Goal: Communication & Community: Answer question/provide support

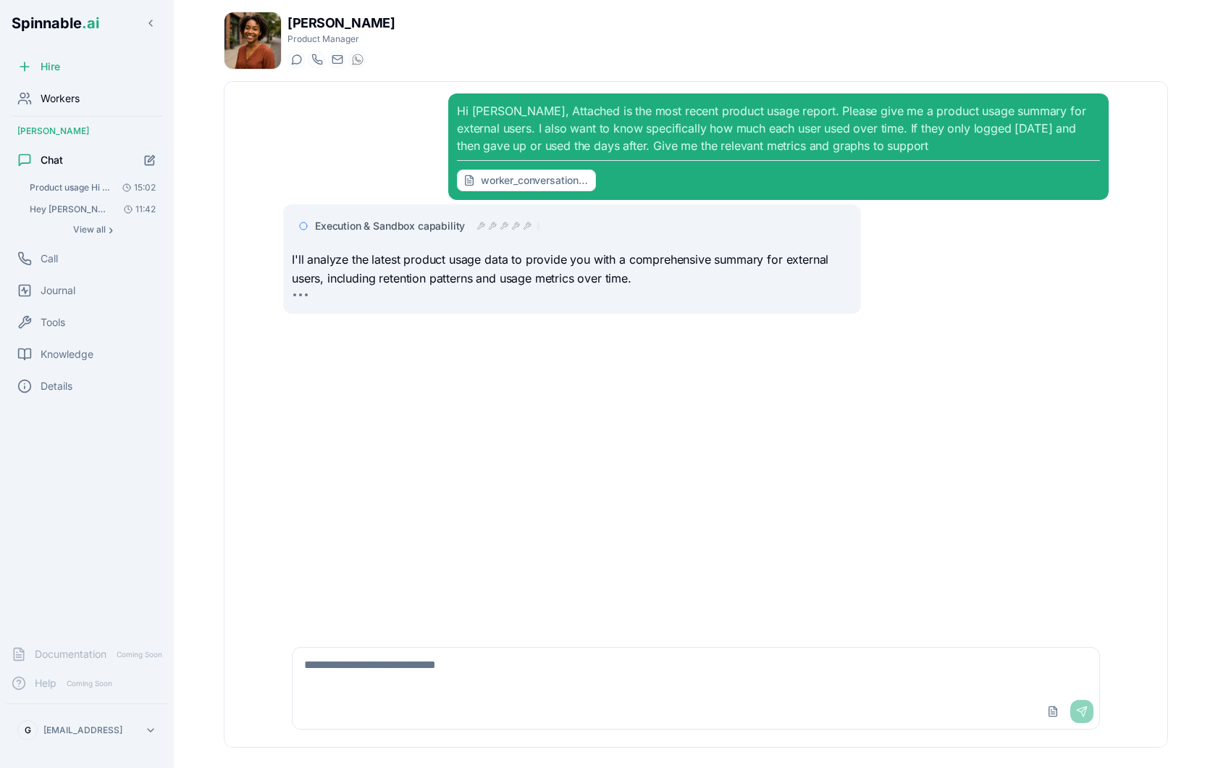
click at [64, 98] on span "Workers" at bounding box center [60, 98] width 39 height 14
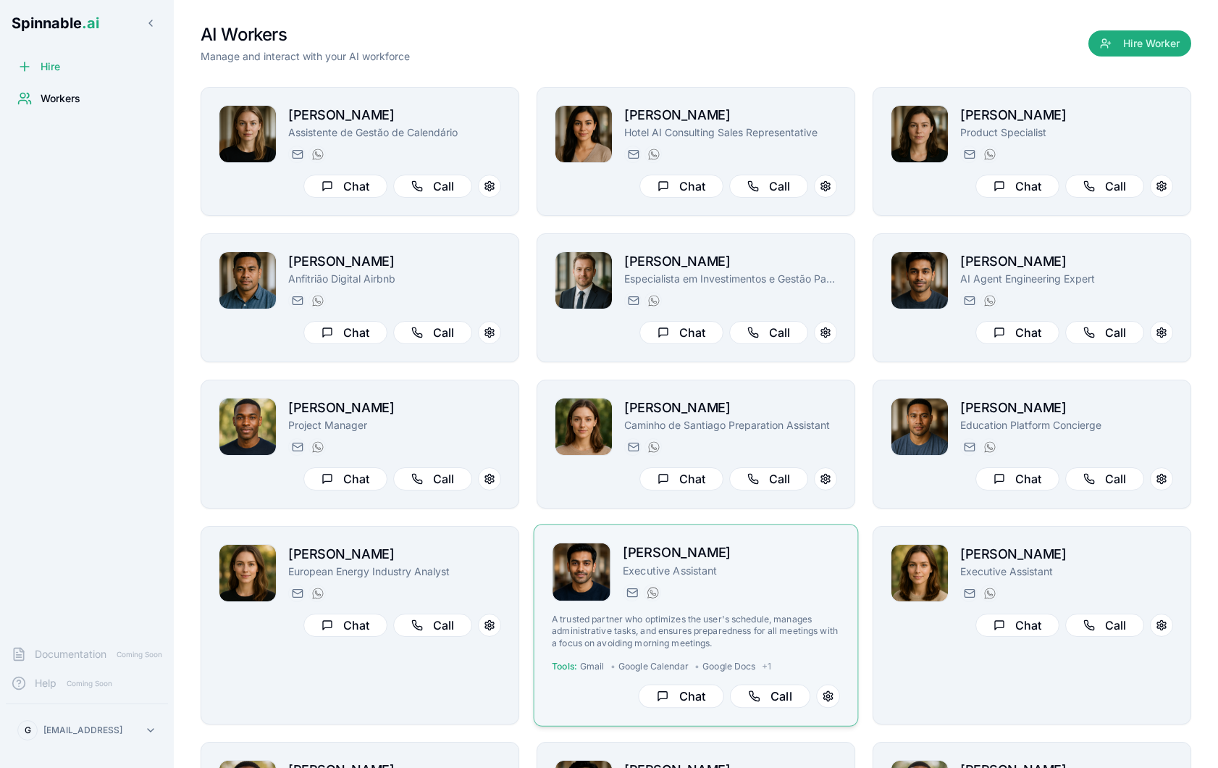
click at [781, 558] on h2 "[PERSON_NAME]" at bounding box center [731, 553] width 217 height 21
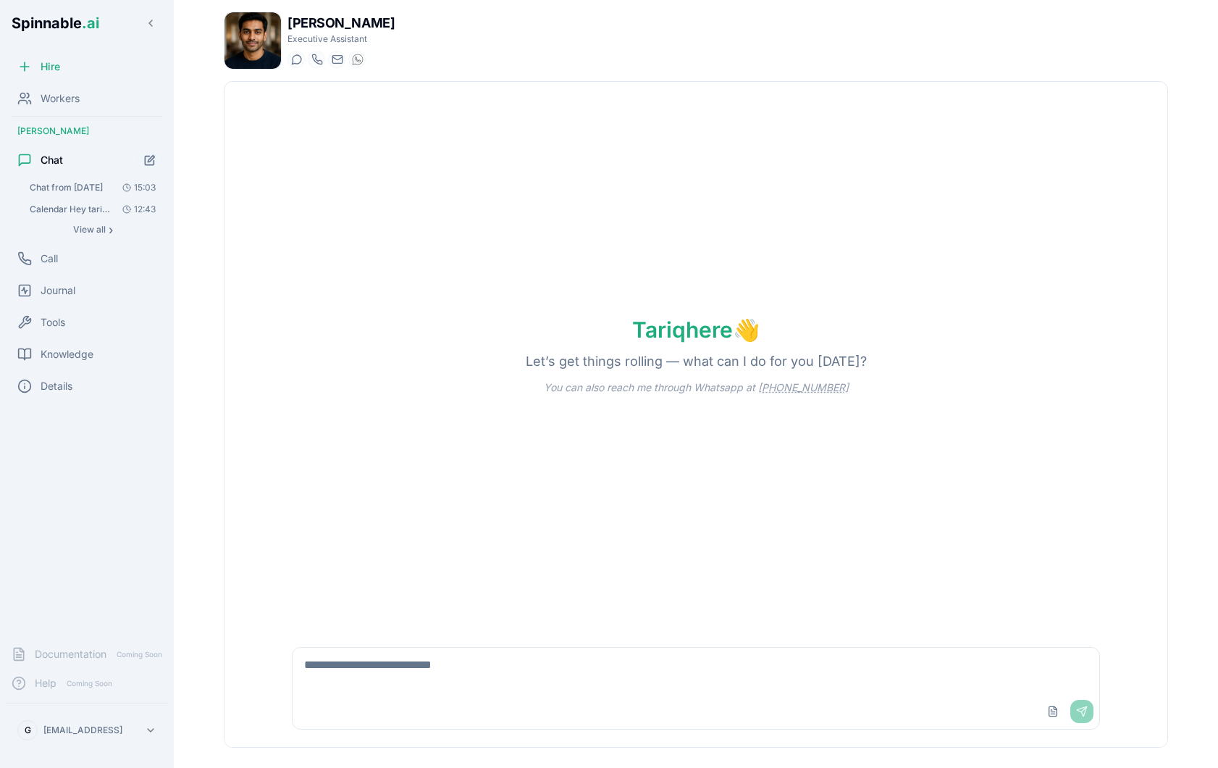
click at [528, 656] on textarea at bounding box center [696, 671] width 807 height 46
click at [569, 666] on textarea at bounding box center [696, 671] width 807 height 46
click at [473, 660] on textarea at bounding box center [696, 671] width 807 height 46
click at [388, 667] on textarea at bounding box center [696, 671] width 807 height 46
click at [75, 87] on div "Workers" at bounding box center [87, 98] width 162 height 29
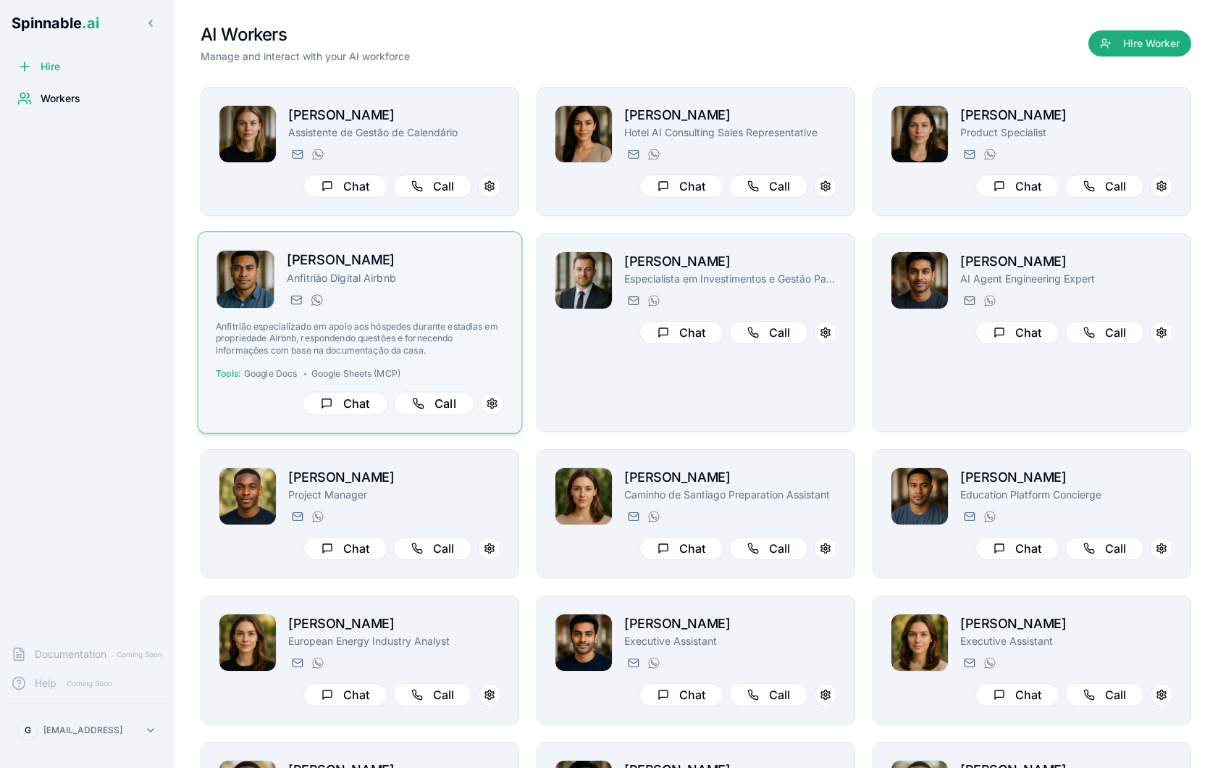
click at [459, 314] on div "[PERSON_NAME] Anfitrião Digital Airbnb [EMAIL_ADDRESS] [PHONE_NUMBER] Anfitrião…" at bounding box center [360, 332] width 288 height 165
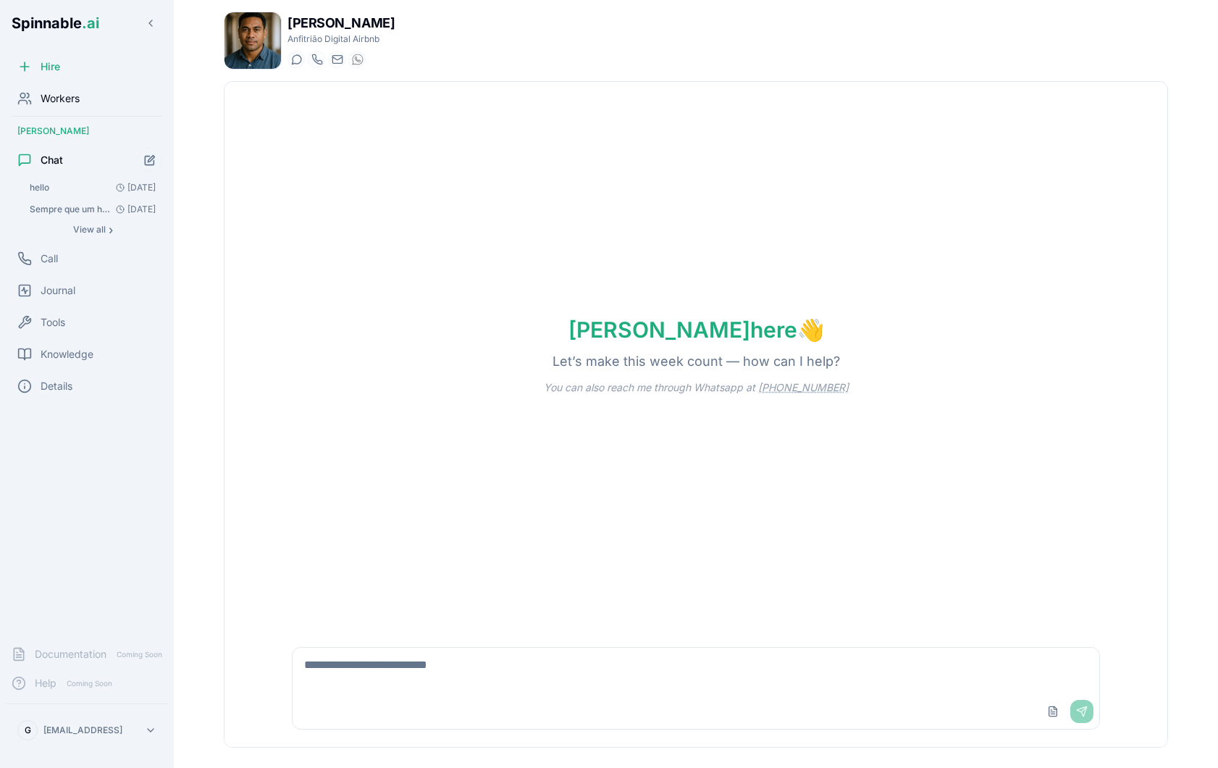
click at [70, 91] on span "Workers" at bounding box center [60, 98] width 39 height 14
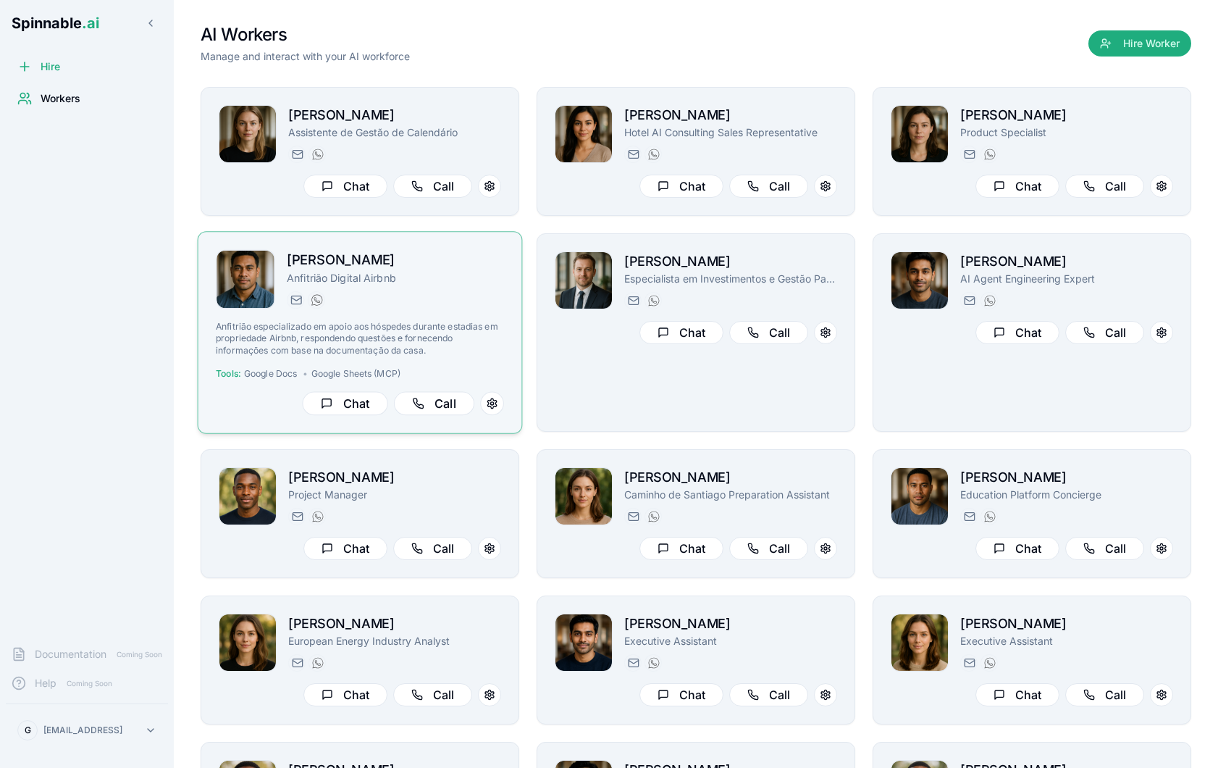
click at [430, 277] on p "Anfitrião Digital Airbnb" at bounding box center [395, 277] width 217 height 14
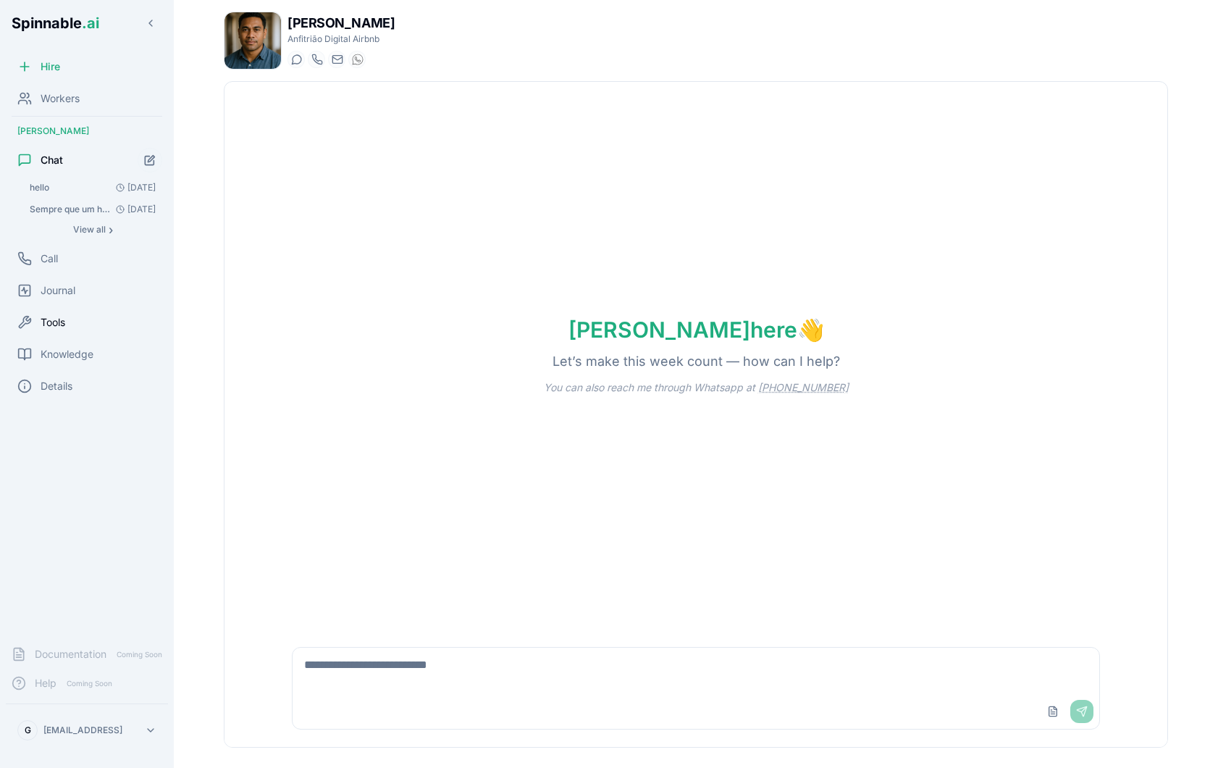
click at [83, 318] on div "Tools" at bounding box center [87, 322] width 162 height 29
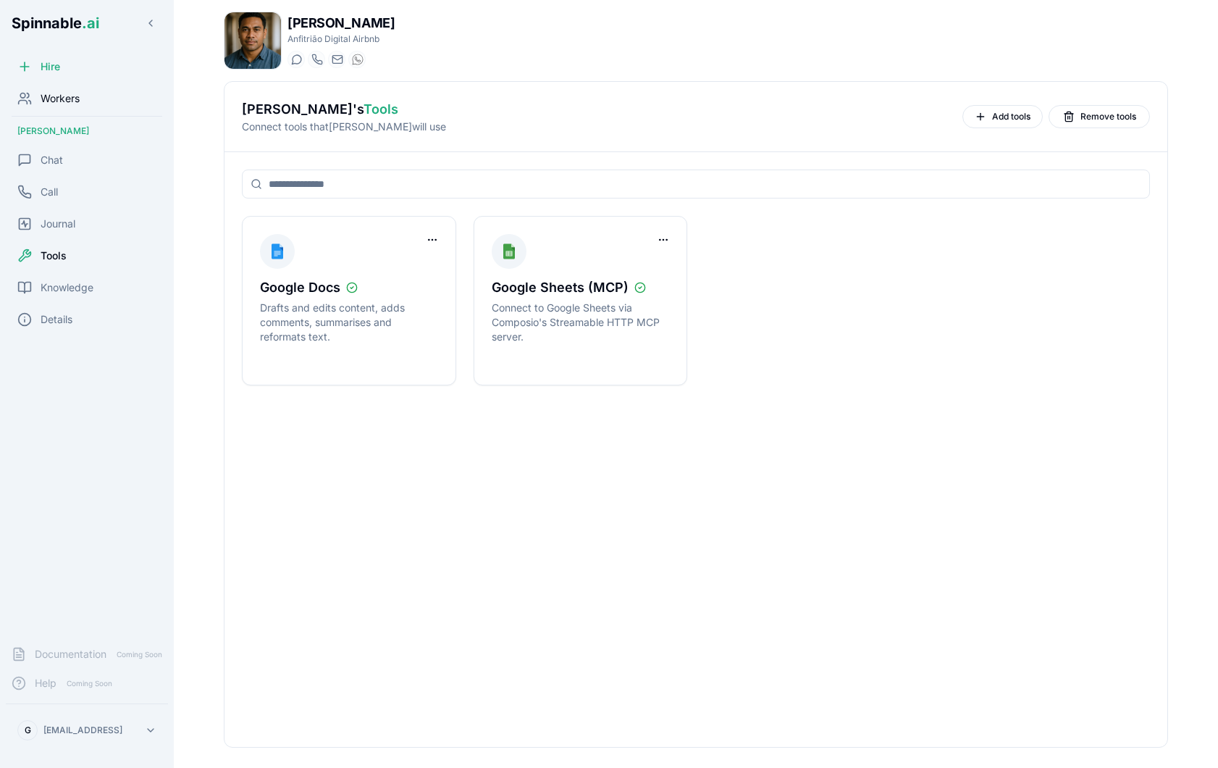
click at [67, 92] on span "Workers" at bounding box center [60, 98] width 39 height 14
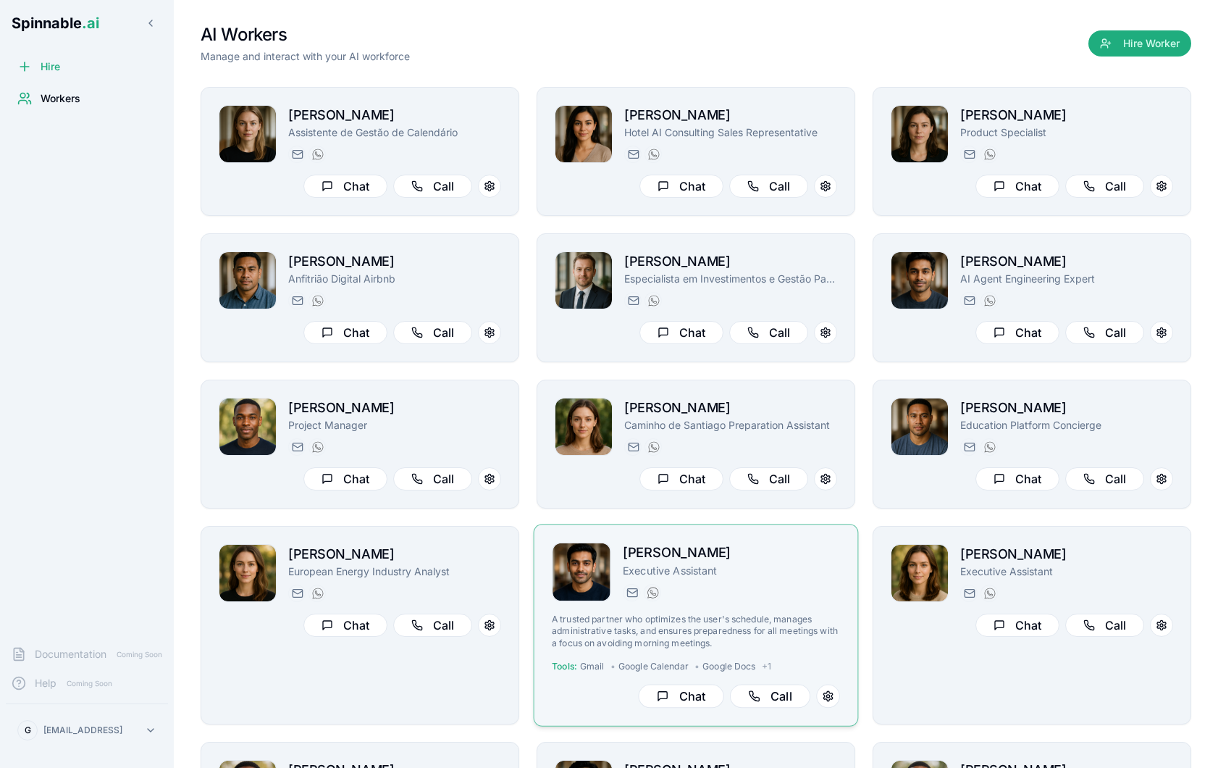
click at [736, 585] on div "[EMAIL_ADDRESS] [PHONE_NUMBER]" at bounding box center [731, 592] width 217 height 17
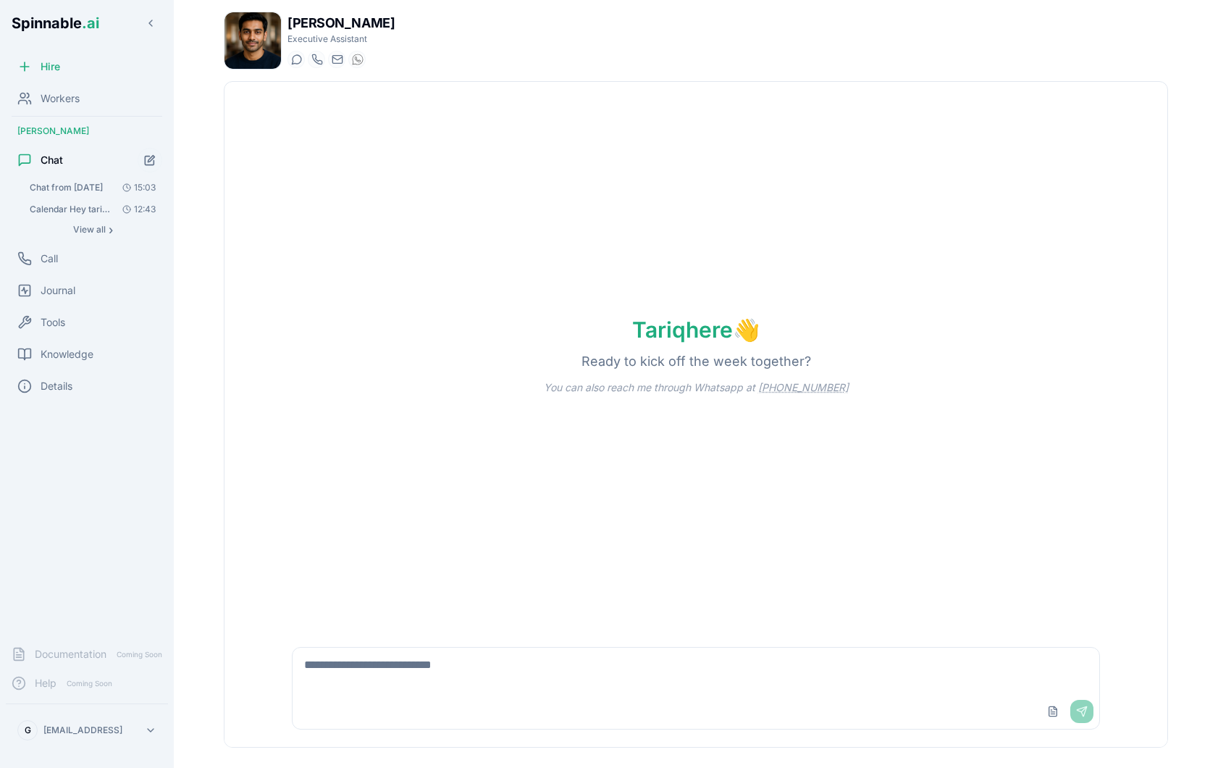
click at [403, 690] on textarea at bounding box center [696, 671] width 807 height 46
paste textarea "**********"
click at [522, 672] on textarea "**********" at bounding box center [696, 671] width 807 height 46
paste textarea "**********"
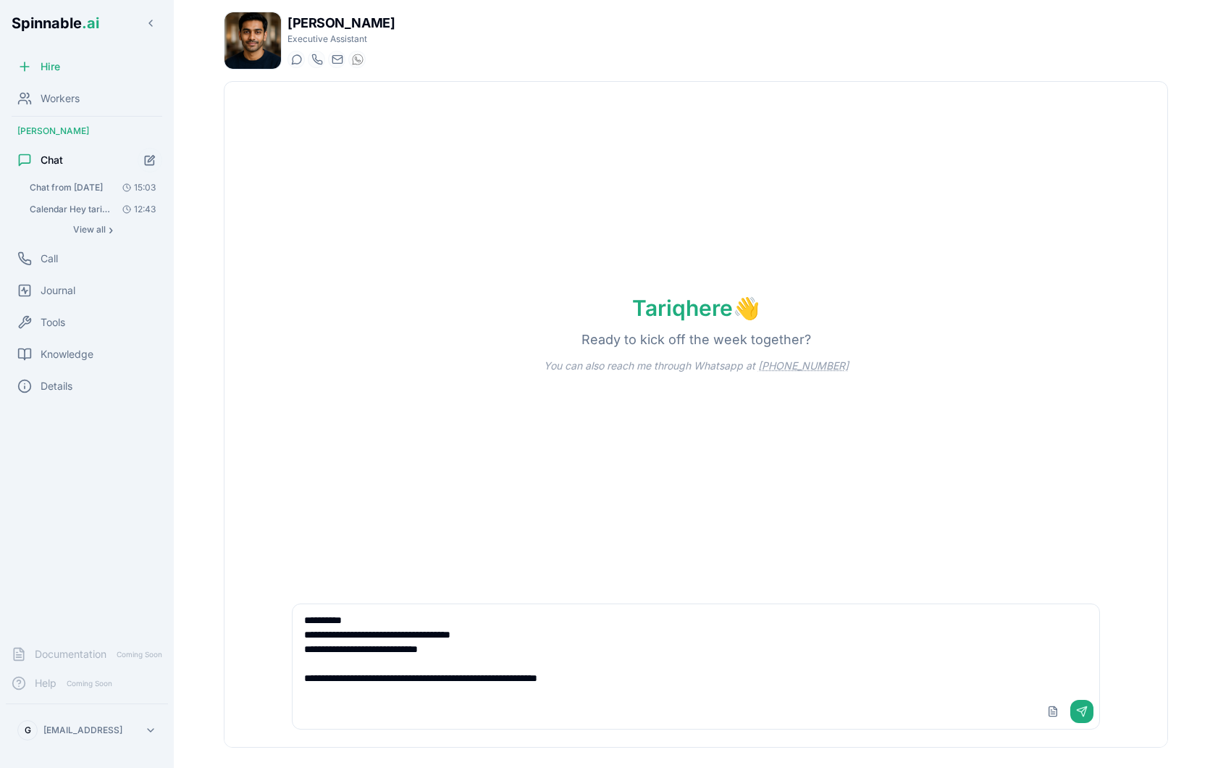
type textarea "**********"
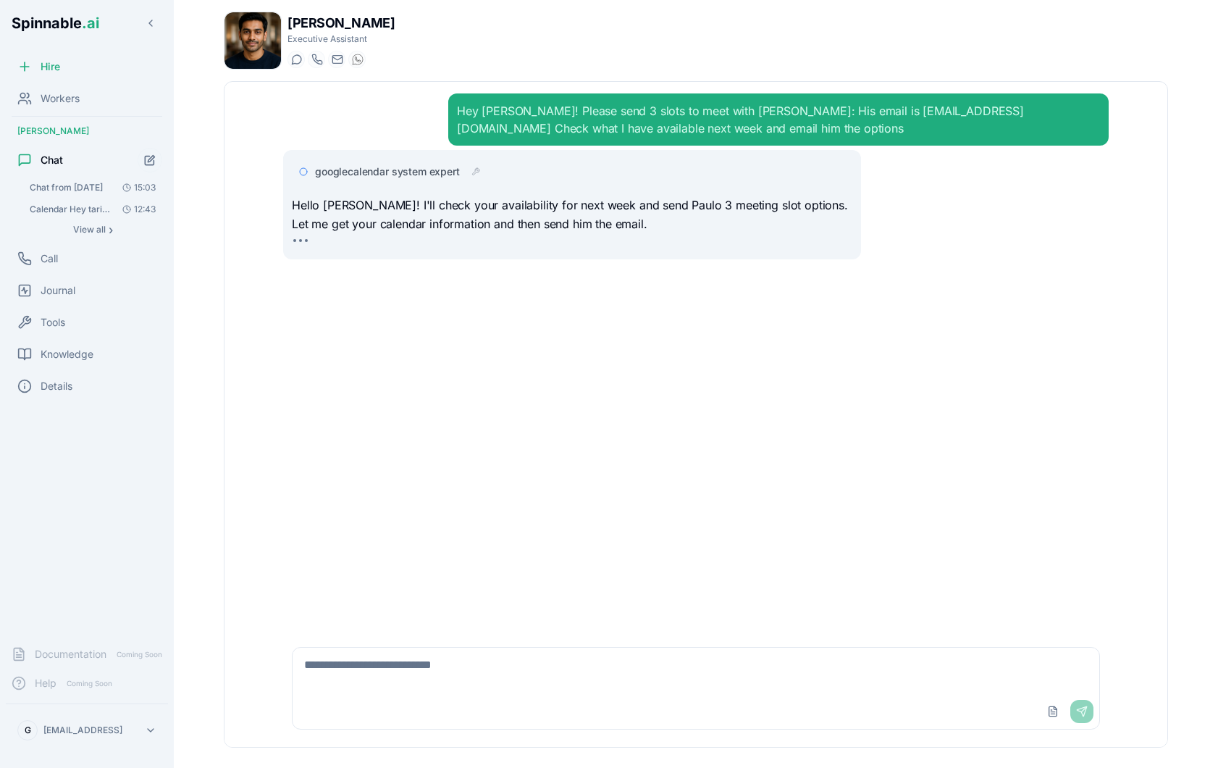
click at [377, 168] on span "googlecalendar system expert" at bounding box center [387, 171] width 145 height 14
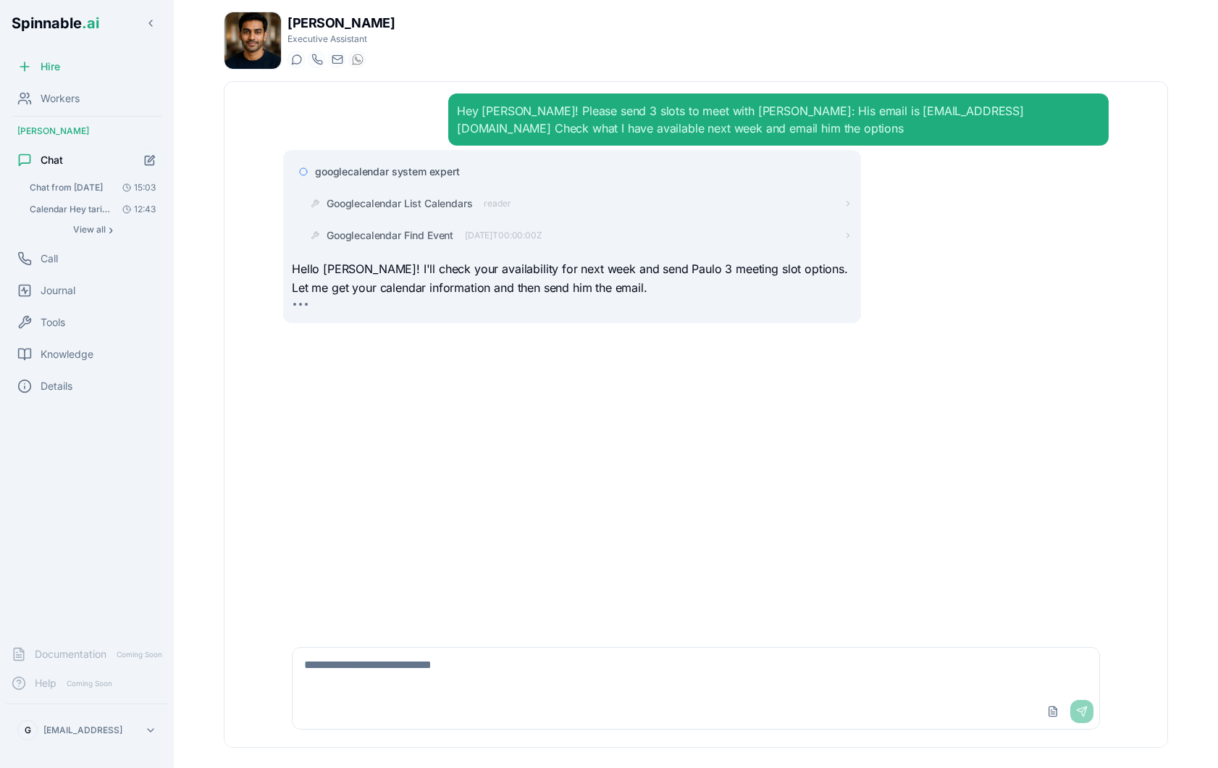
click at [406, 176] on span "googlecalendar system expert" at bounding box center [387, 171] width 145 height 14
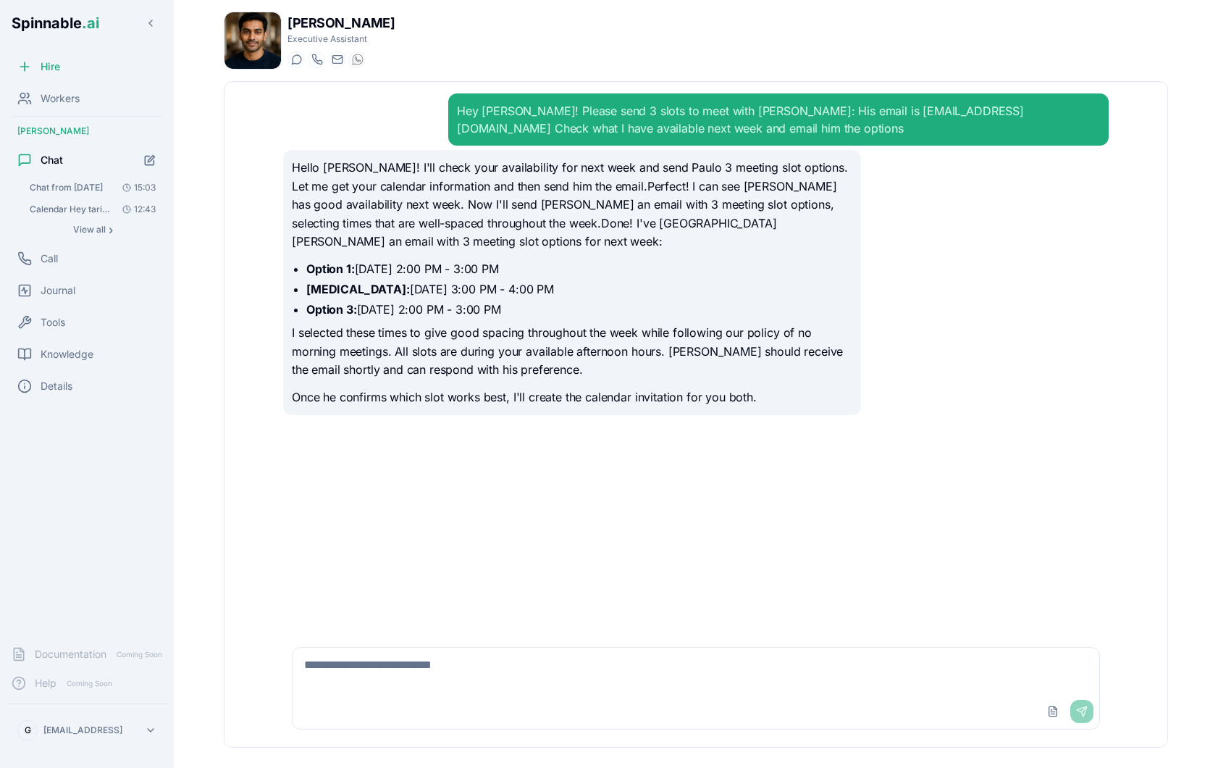
click at [438, 678] on textarea at bounding box center [696, 671] width 807 height 46
type textarea "*"
type textarea "**********"
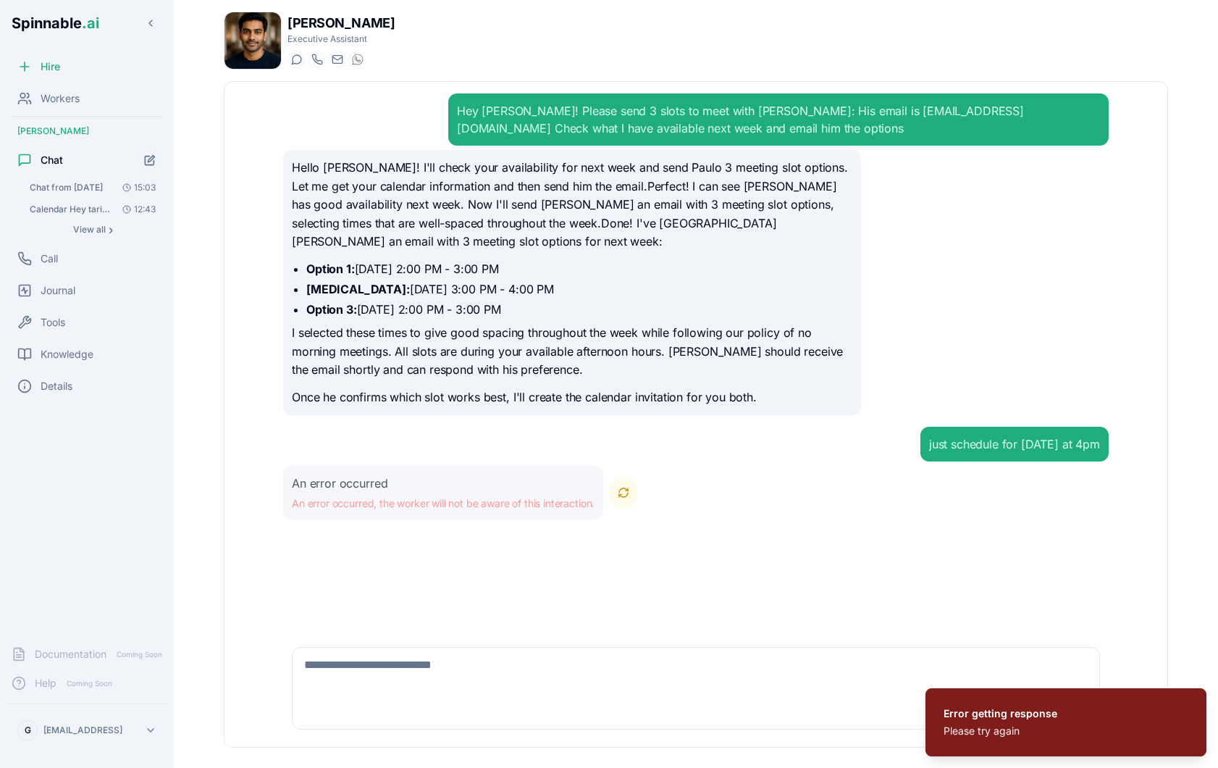
click at [638, 478] on button "Retry" at bounding box center [623, 492] width 29 height 29
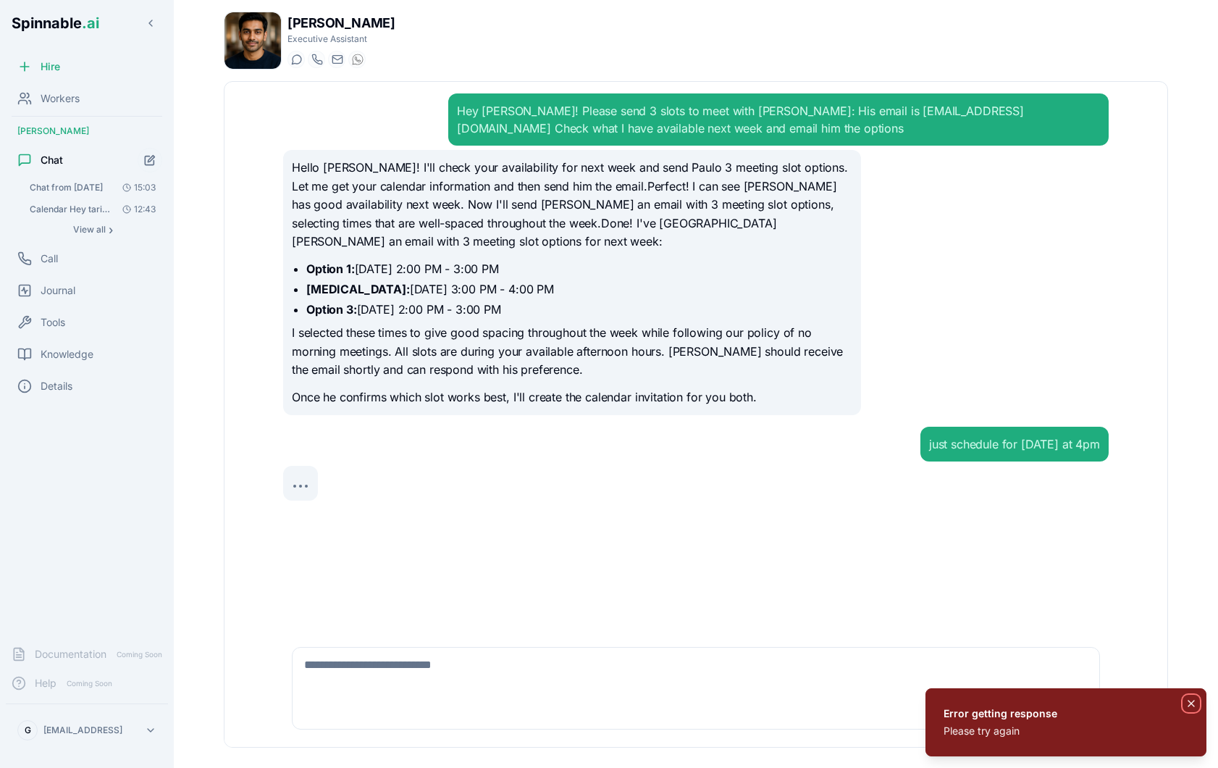
click at [1192, 703] on icon "Notifications (F8)" at bounding box center [1192, 704] width 12 height 12
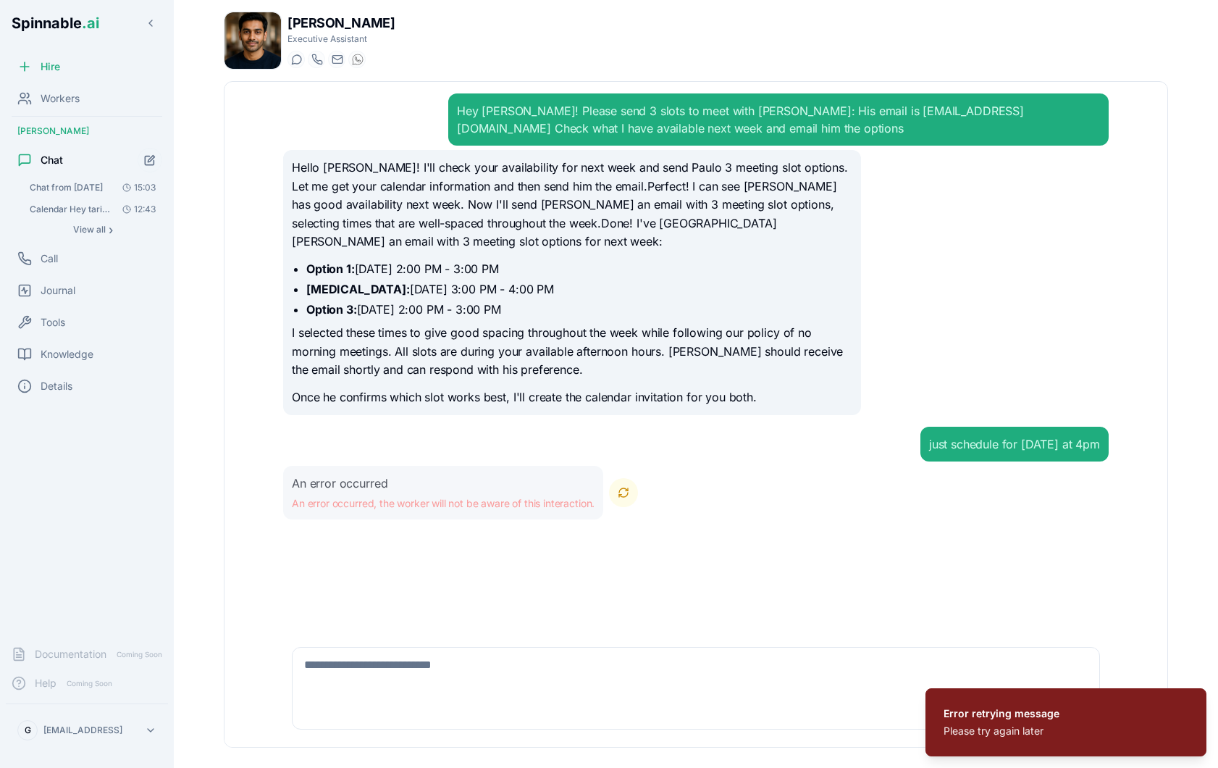
click at [623, 478] on button "Retry" at bounding box center [623, 492] width 29 height 29
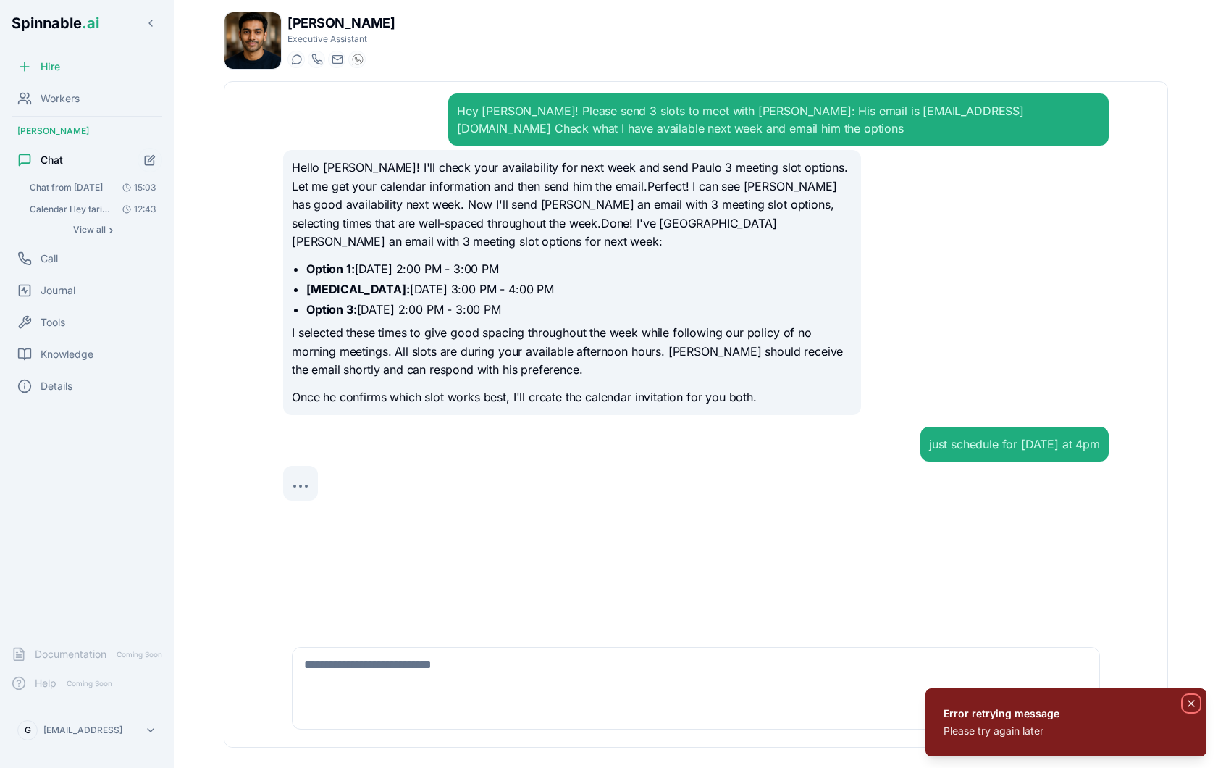
click at [1192, 711] on button "Notifications (F8)" at bounding box center [1191, 703] width 17 height 17
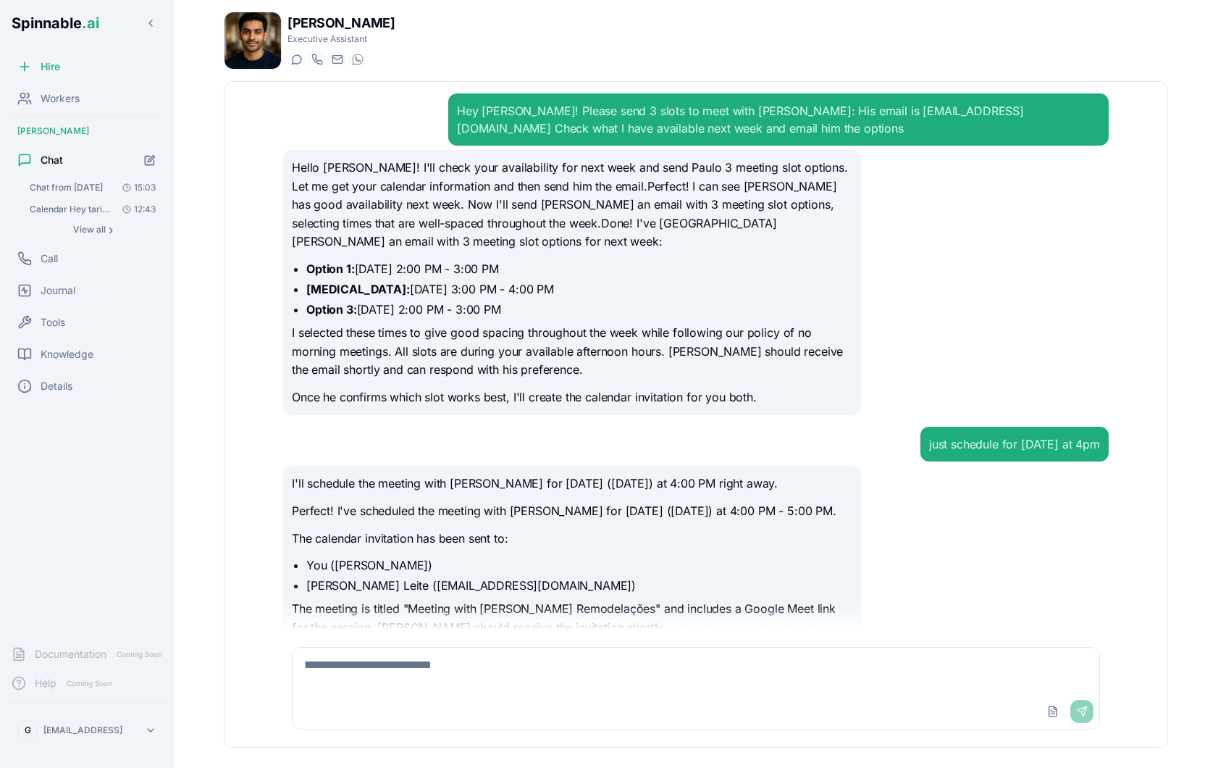
scroll to position [55, 0]
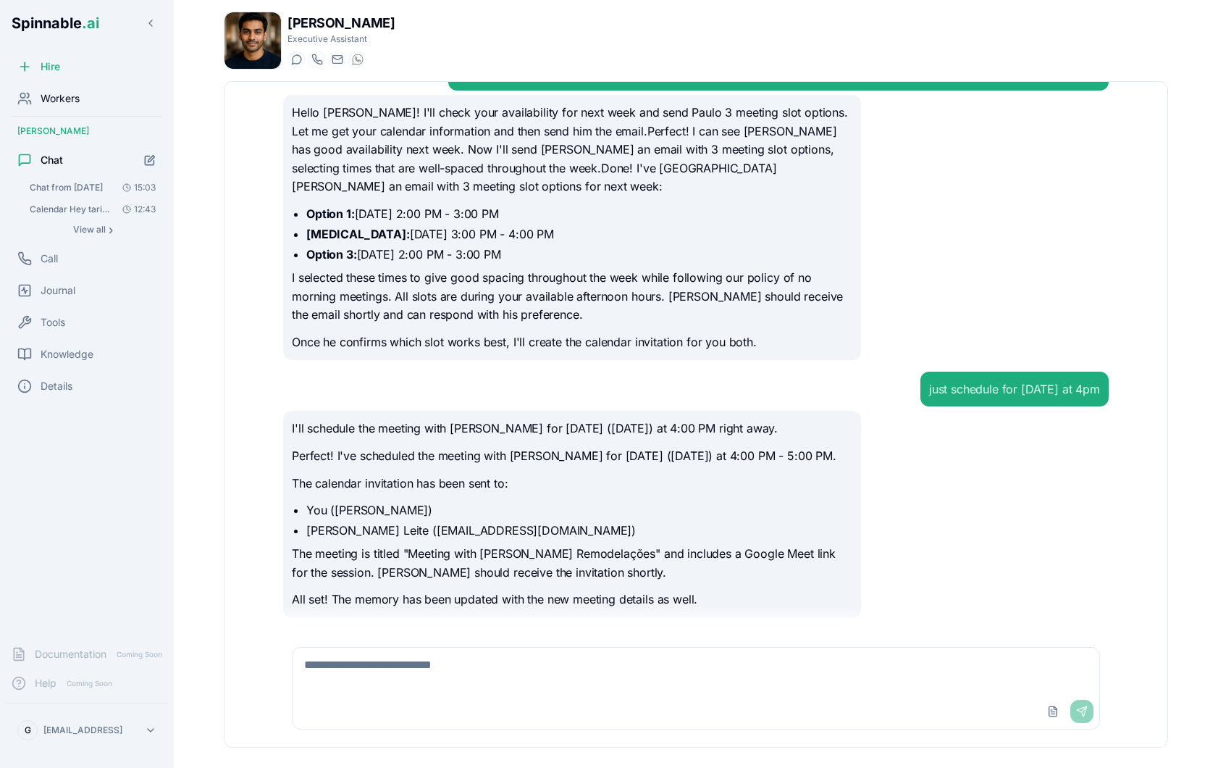
click at [69, 96] on span "Workers" at bounding box center [60, 98] width 39 height 14
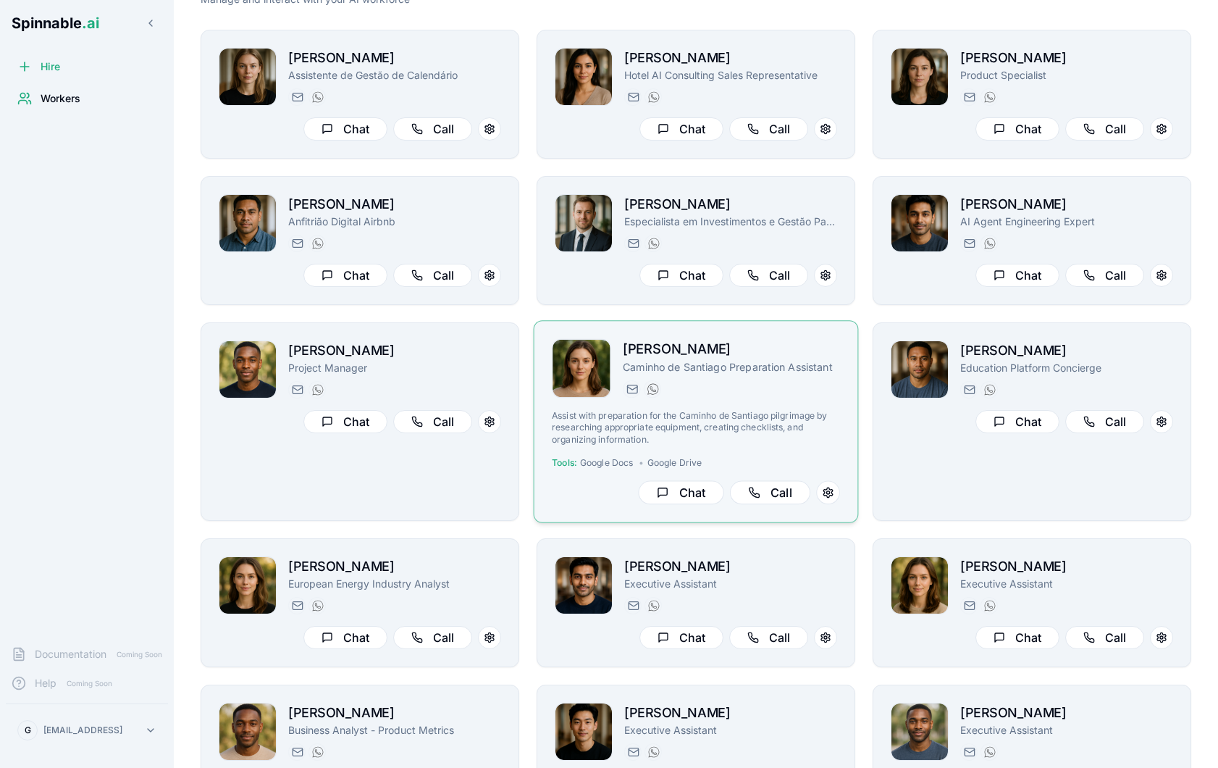
scroll to position [76, 0]
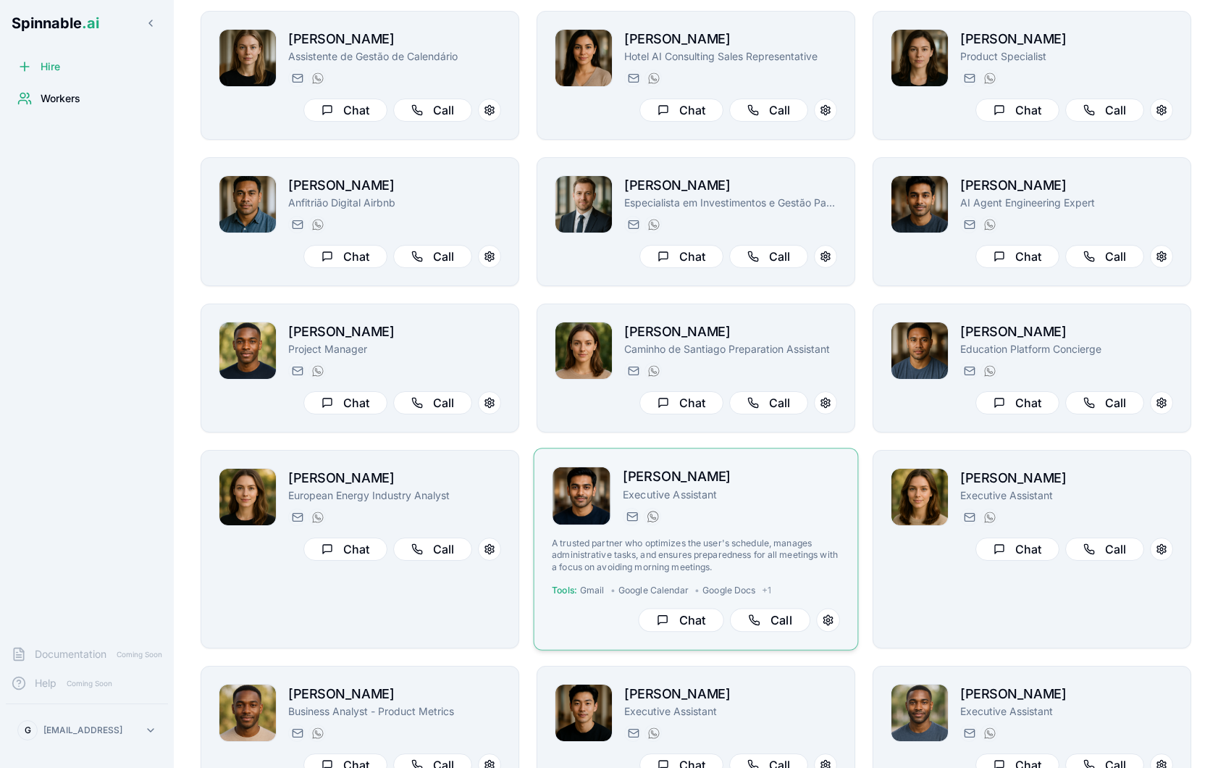
click at [754, 559] on p "A trusted partner who optimizes the user's schedule, manages administrative tas…" at bounding box center [696, 555] width 288 height 35
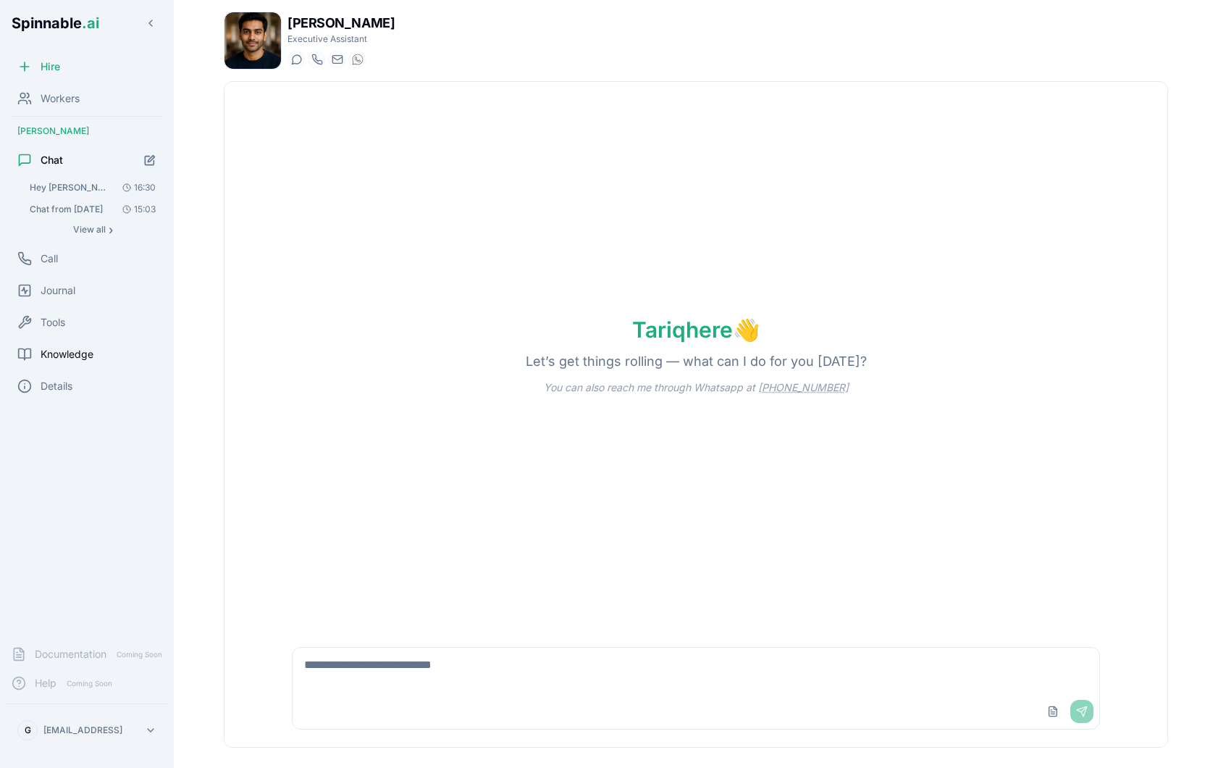
click at [86, 357] on span "Knowledge" at bounding box center [67, 354] width 53 height 14
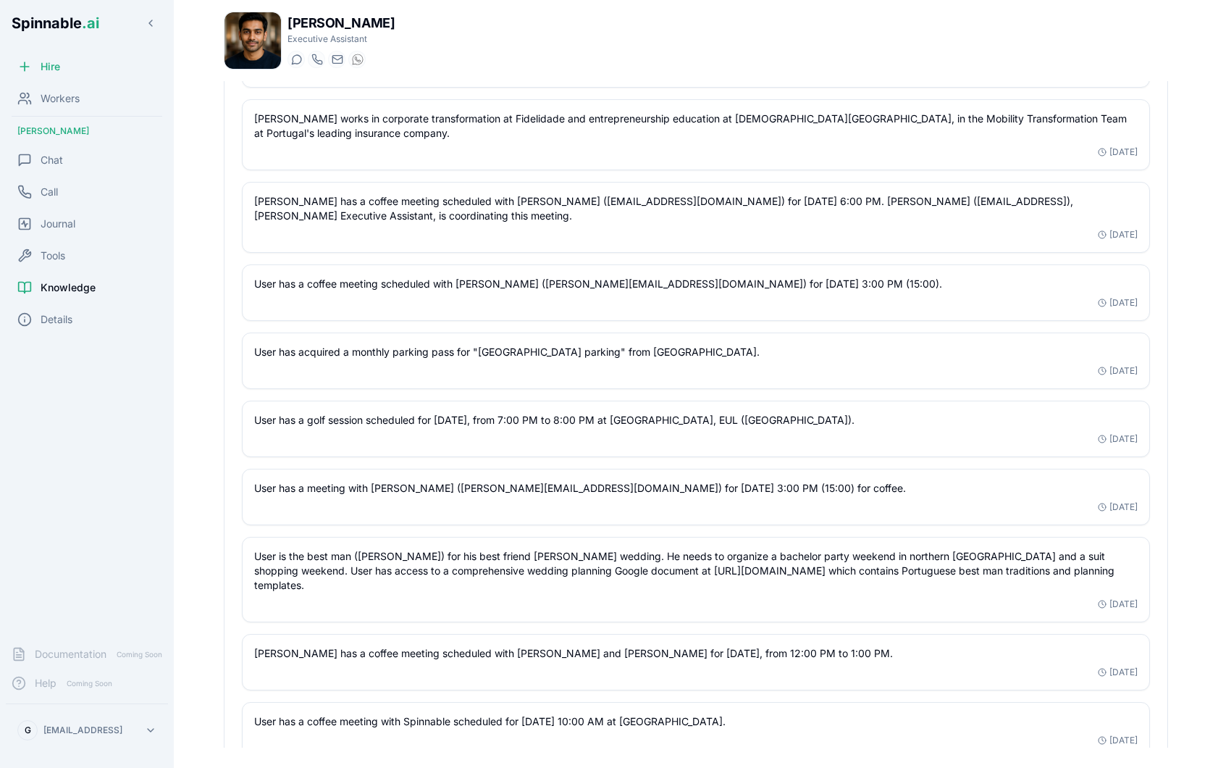
scroll to position [1913, 0]
click at [558, 346] on p "User has acquired a monthly parking pass for "[GEOGRAPHIC_DATA] parking" from […" at bounding box center [696, 353] width 884 height 14
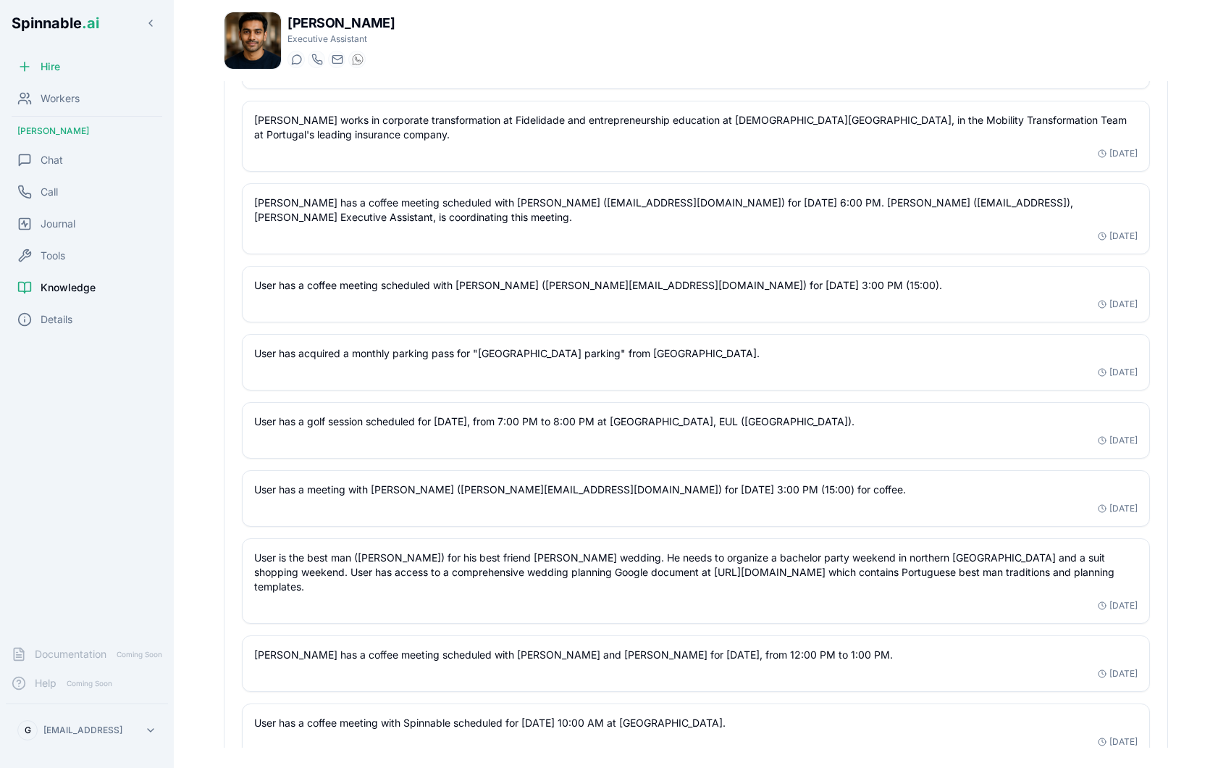
click at [384, 348] on div "User has acquired a monthly parking pass for "[GEOGRAPHIC_DATA] parking" from […" at bounding box center [696, 362] width 884 height 32
drag, startPoint x: 345, startPoint y: 338, endPoint x: 574, endPoint y: 340, distance: 228.9
click at [574, 346] on p "User has acquired a monthly parking pass for "[GEOGRAPHIC_DATA] parking" from […" at bounding box center [696, 353] width 884 height 14
click at [602, 346] on p "User has acquired a monthly parking pass for "[GEOGRAPHIC_DATA] parking" from […" at bounding box center [696, 353] width 884 height 14
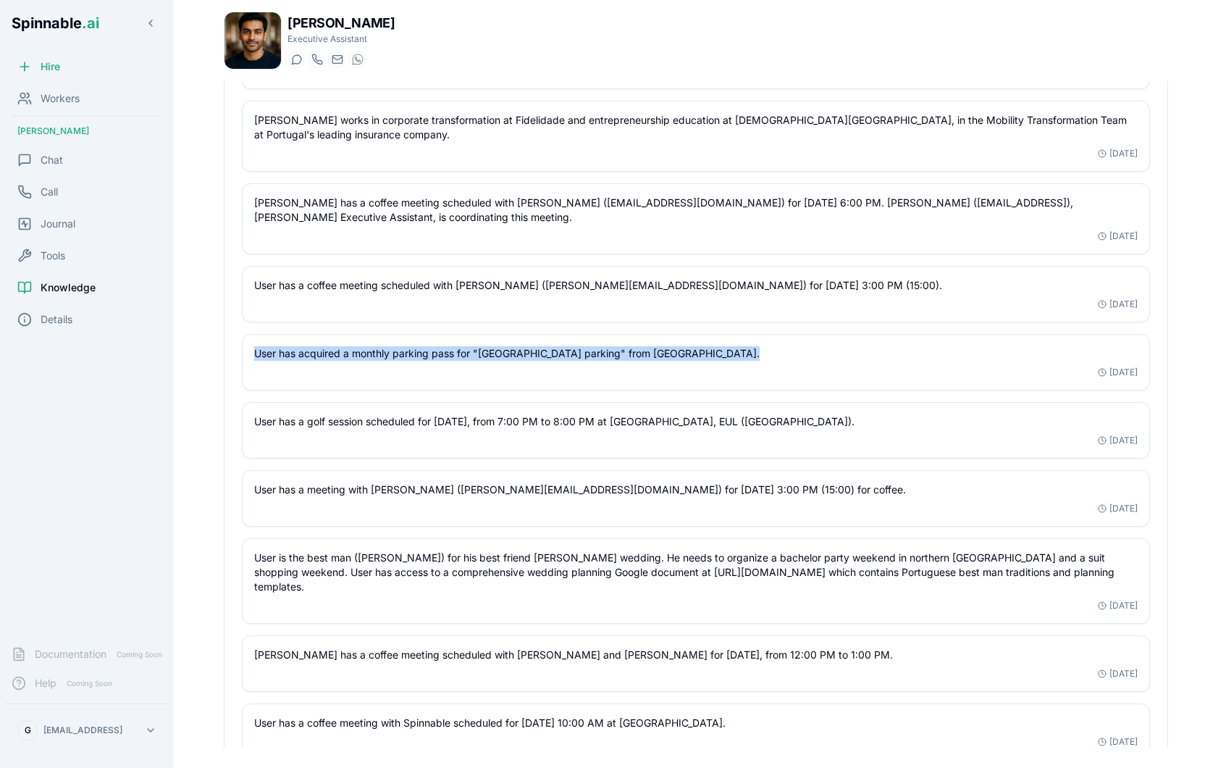
click at [602, 346] on p "User has acquired a monthly parking pass for "[GEOGRAPHIC_DATA] parking" from […" at bounding box center [696, 353] width 884 height 14
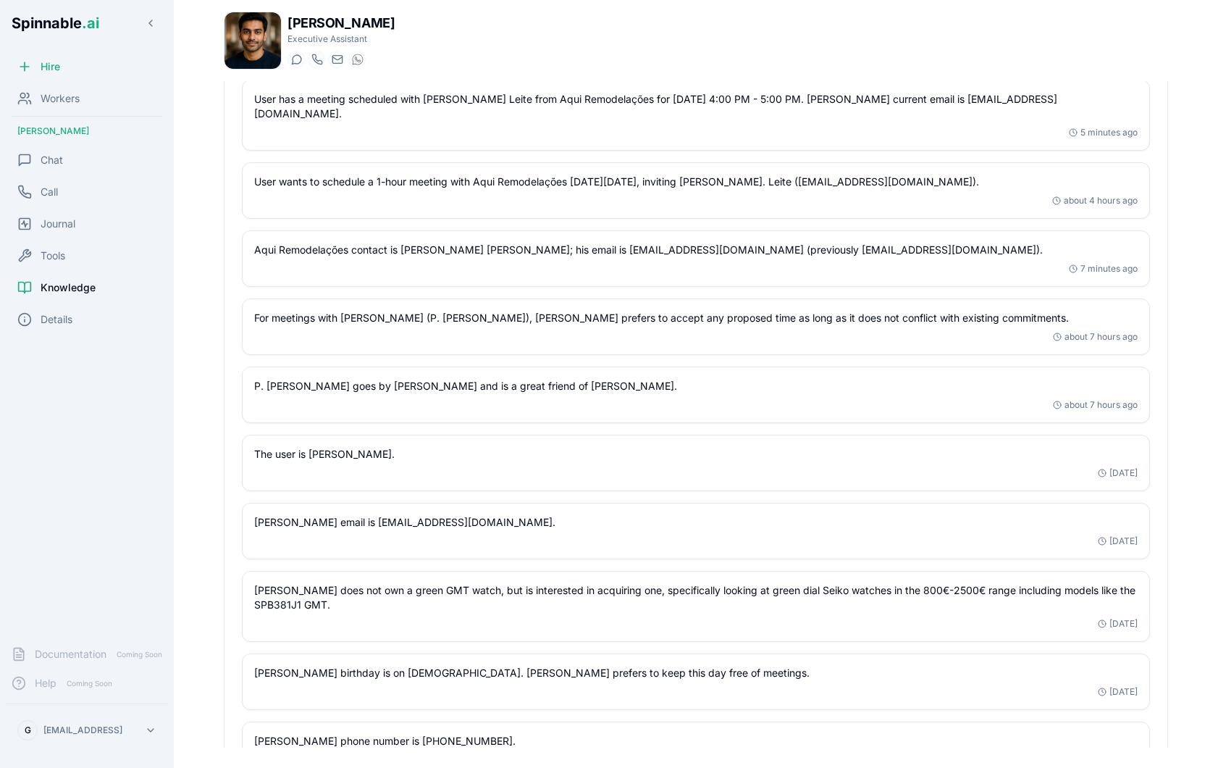
scroll to position [0, 0]
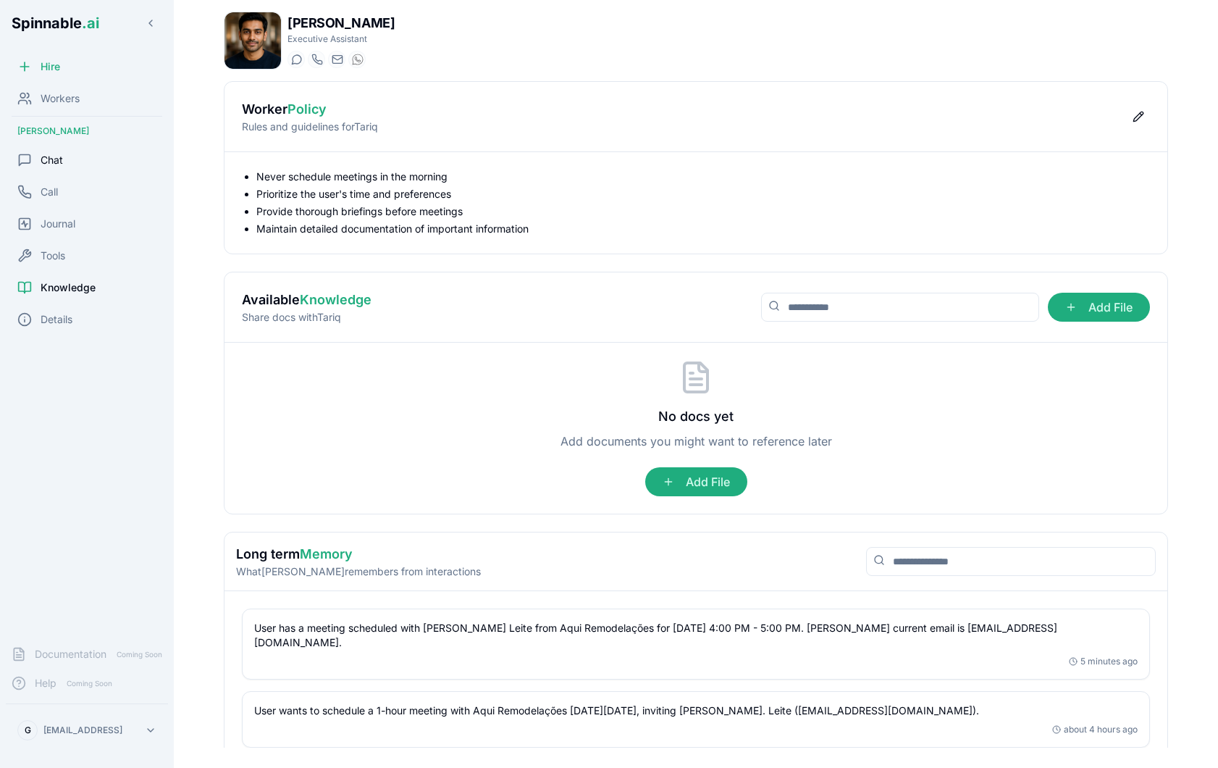
click at [83, 159] on div "Chat" at bounding box center [87, 160] width 162 height 29
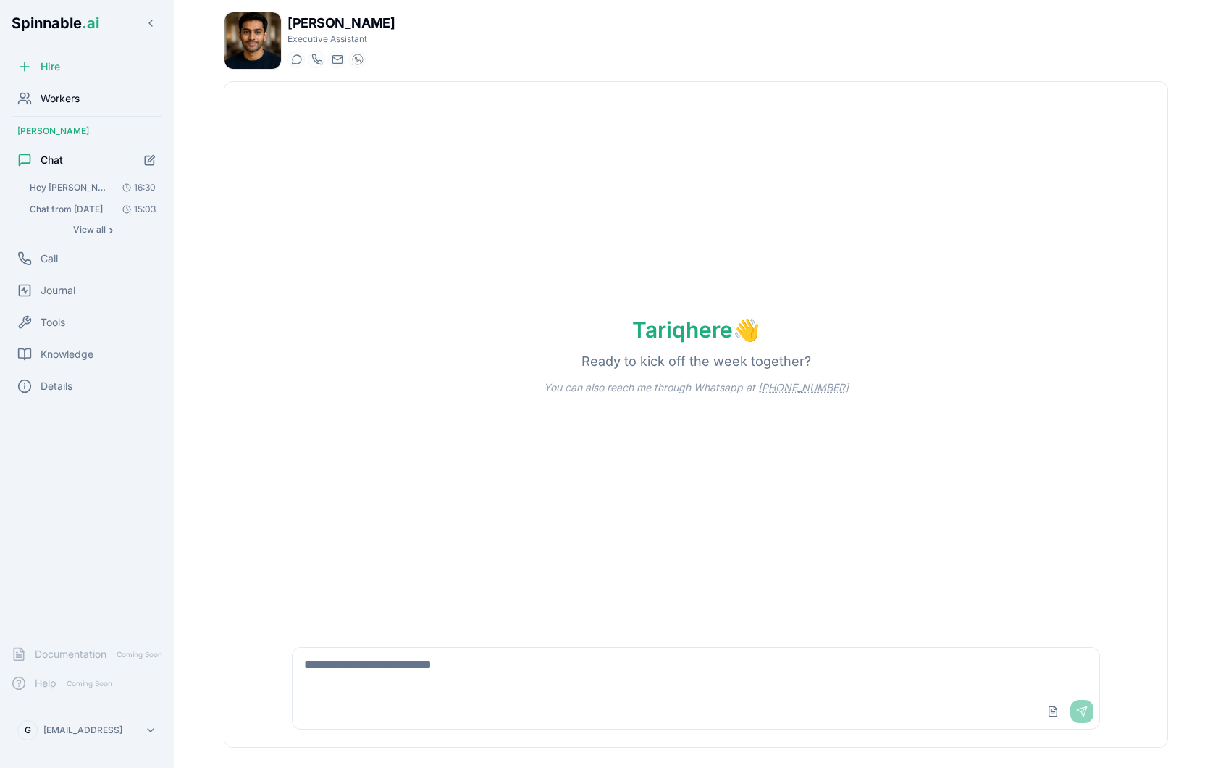
click at [117, 104] on div "Workers" at bounding box center [87, 98] width 162 height 29
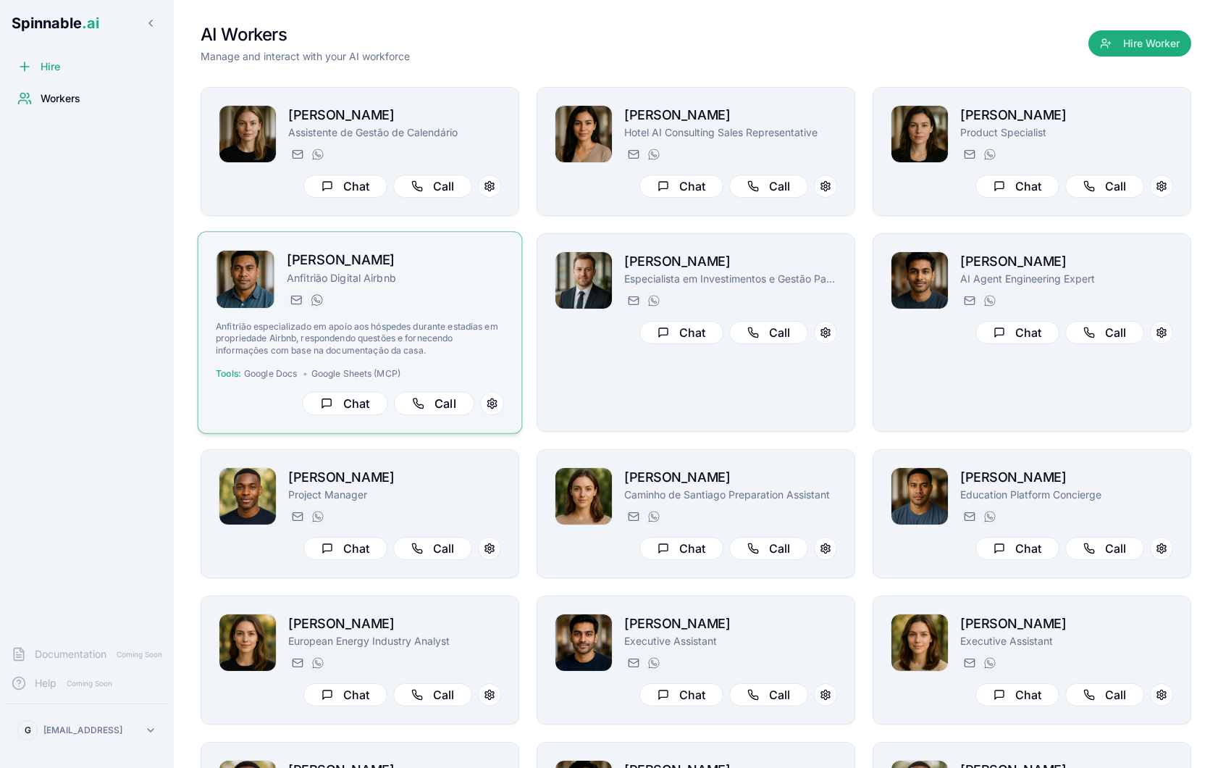
click at [446, 277] on p "Anfitrião Digital Airbnb" at bounding box center [395, 277] width 217 height 14
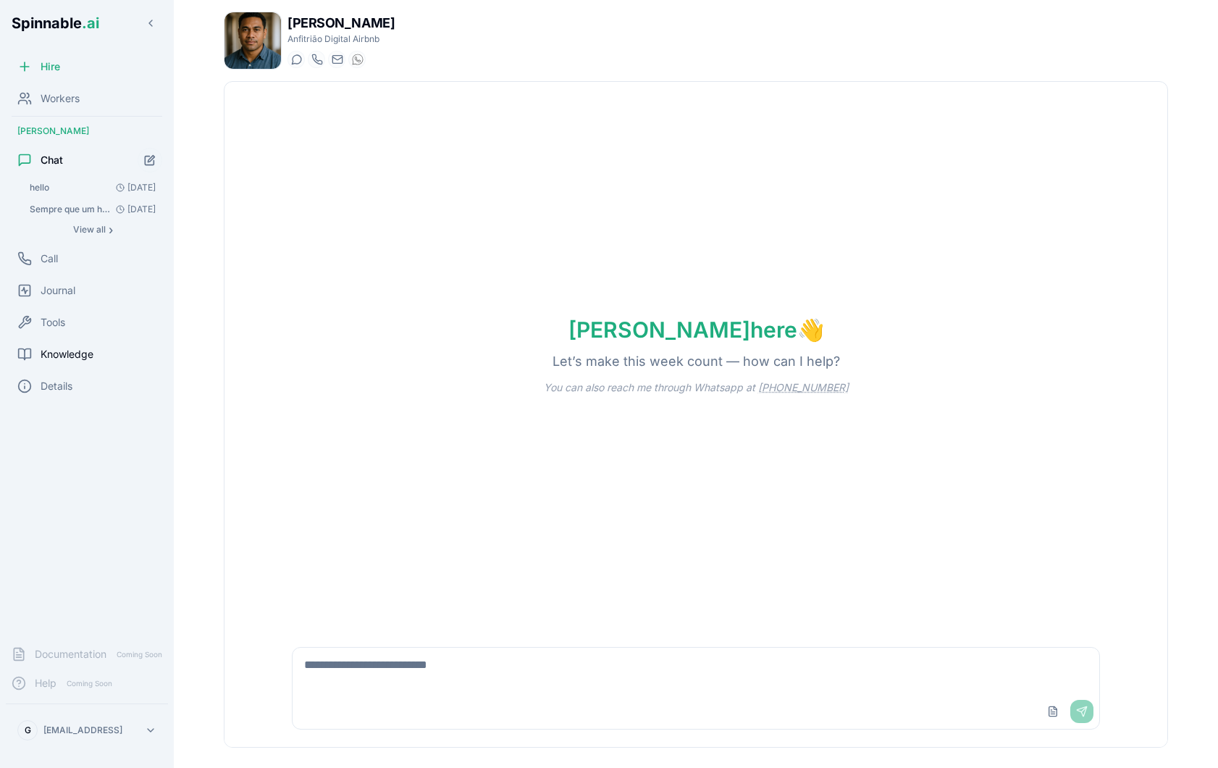
click at [71, 353] on span "Knowledge" at bounding box center [67, 354] width 53 height 14
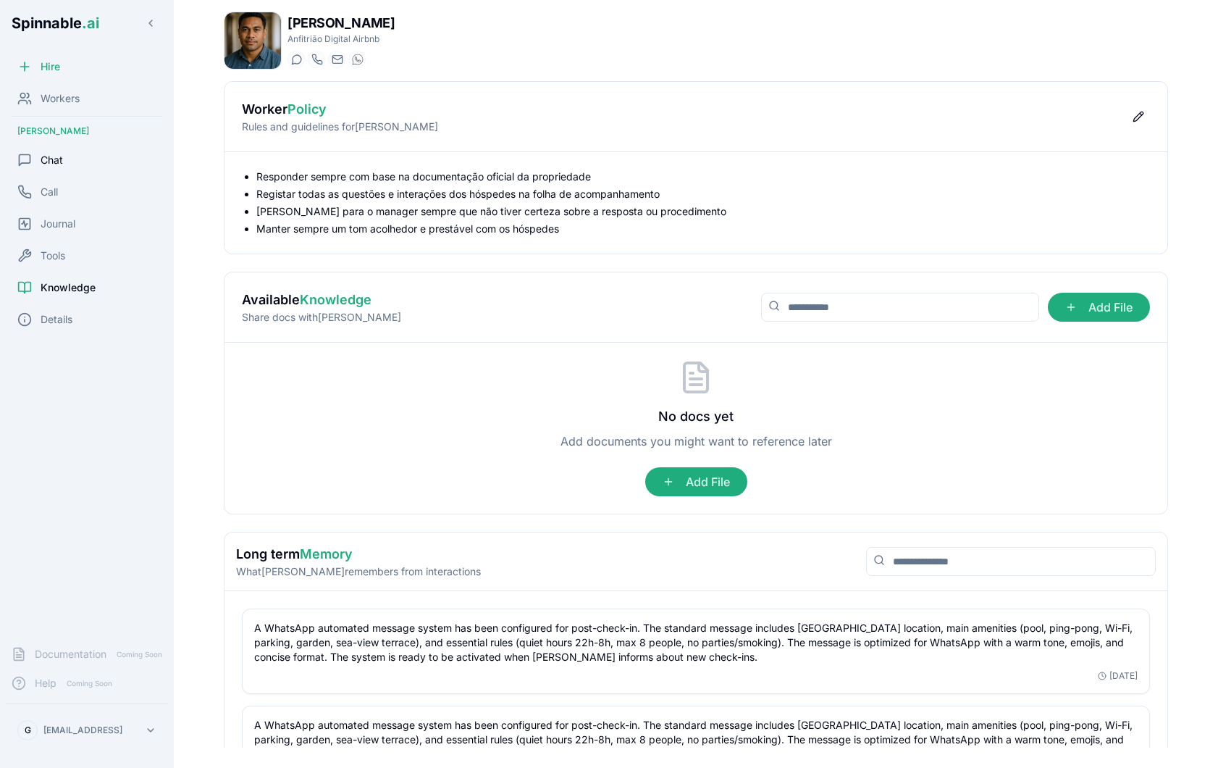
click at [104, 158] on div "Chat" at bounding box center [87, 160] width 162 height 29
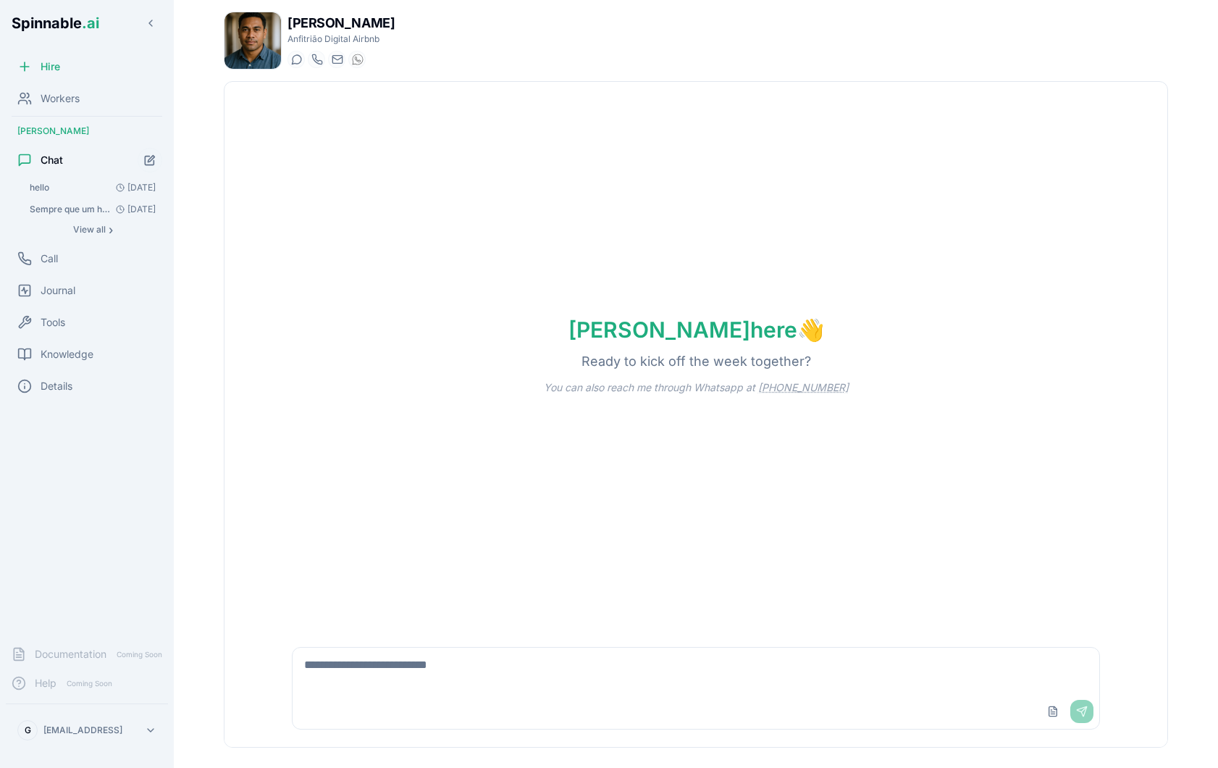
click at [492, 669] on textarea at bounding box center [696, 671] width 807 height 46
type textarea "**********"
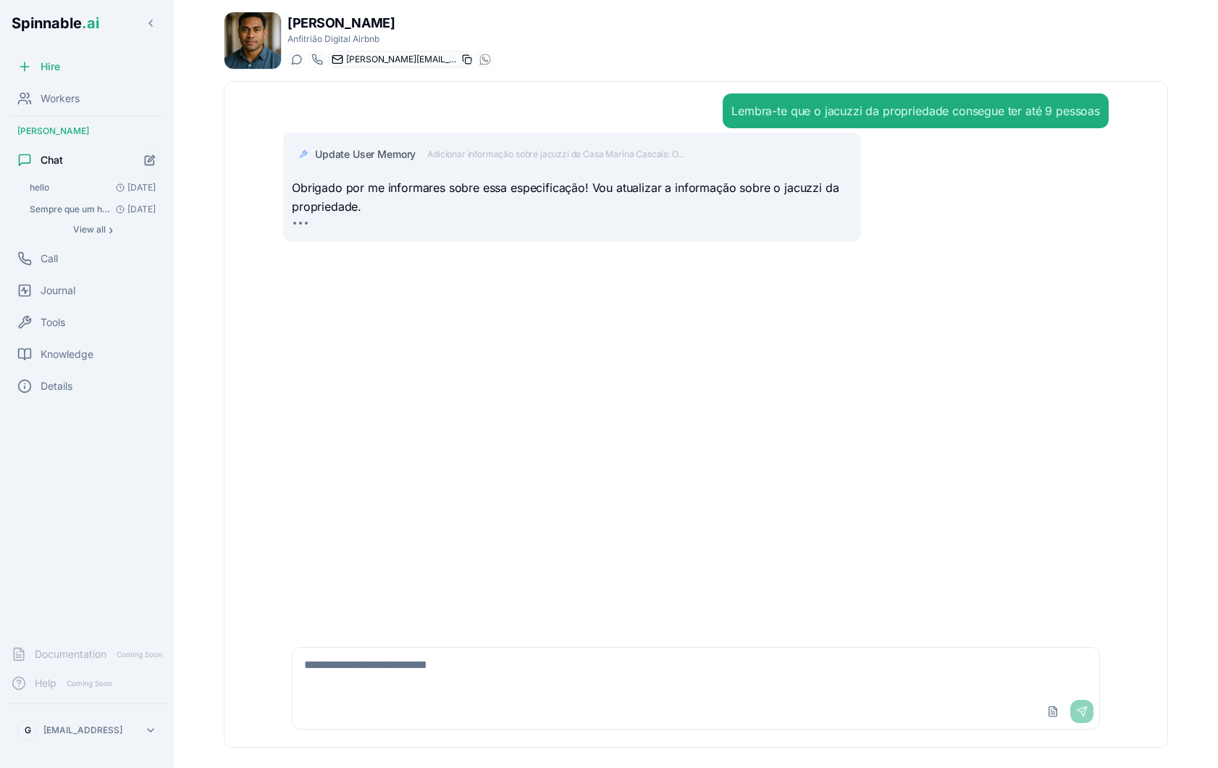
click at [462, 59] on icon at bounding box center [467, 59] width 10 height 10
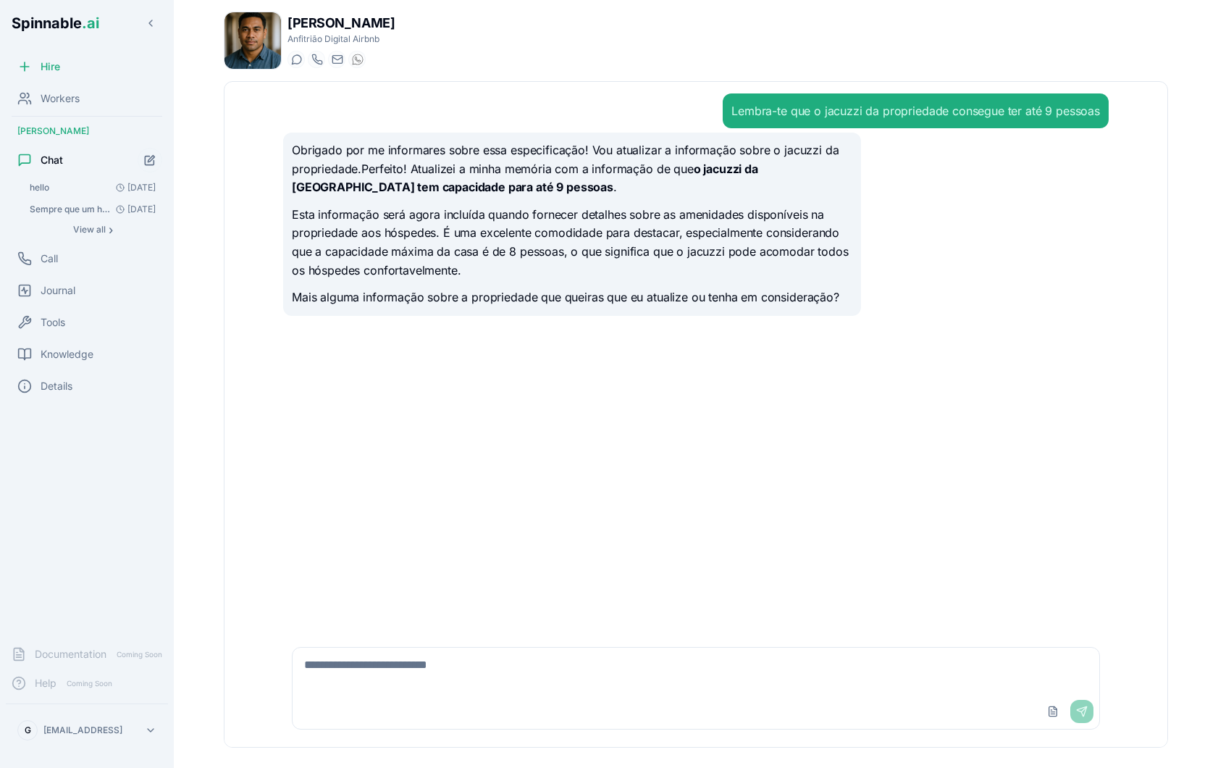
drag, startPoint x: 430, startPoint y: 167, endPoint x: 603, endPoint y: 198, distance: 176.0
click at [524, 195] on p "Obrigado por me informares sobre essa especificação! Vou atualizar a informação…" at bounding box center [572, 169] width 561 height 56
click at [80, 351] on span "Knowledge" at bounding box center [67, 354] width 53 height 14
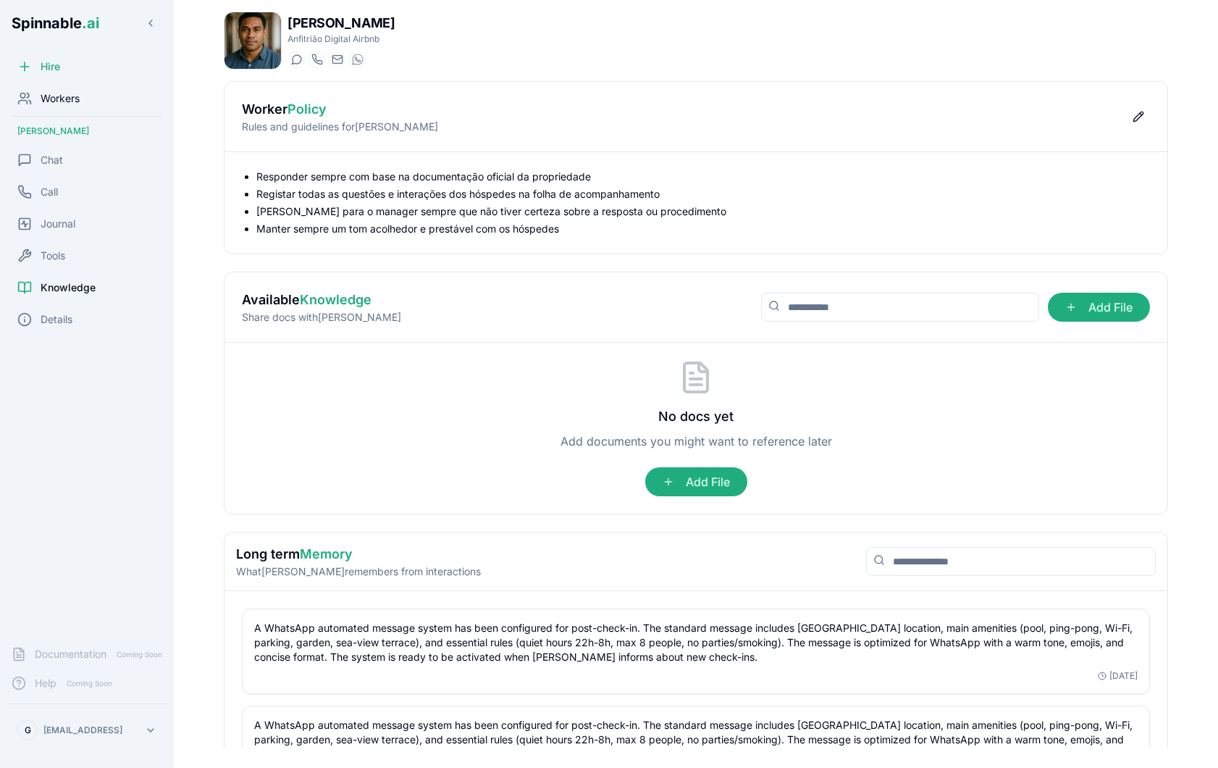
click at [93, 102] on div "Workers" at bounding box center [87, 98] width 162 height 29
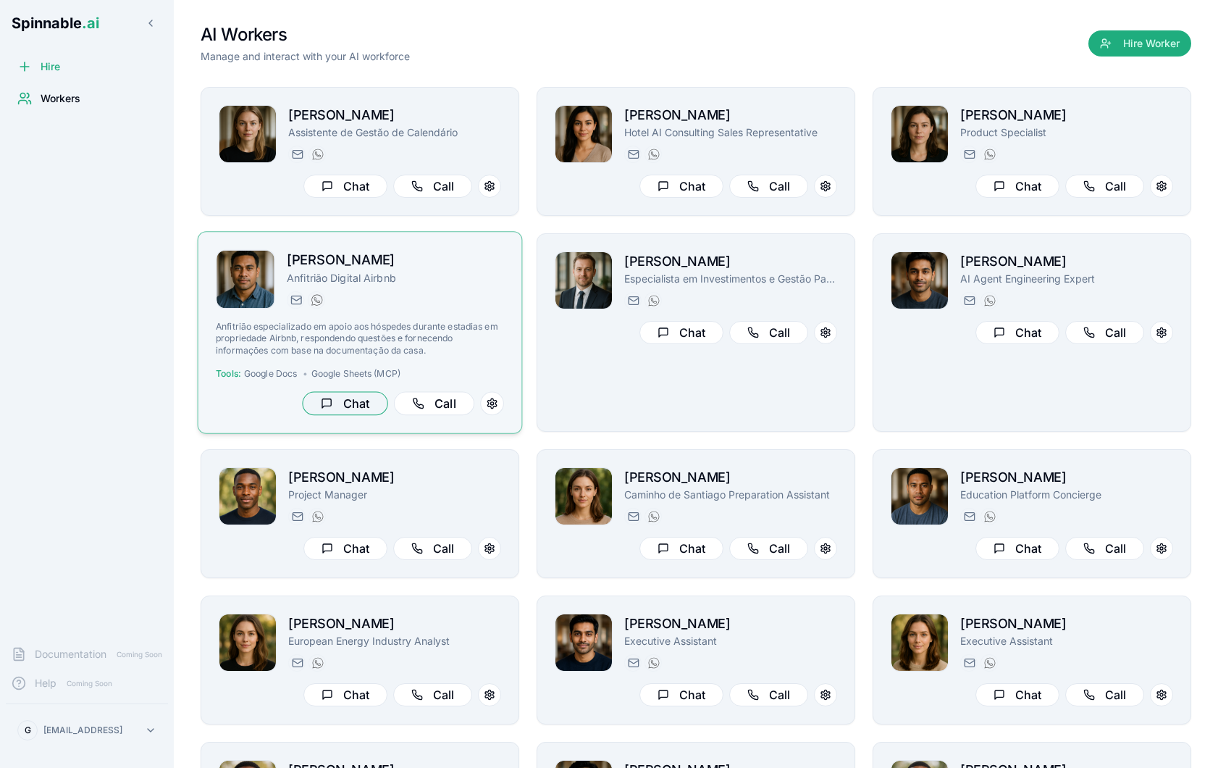
click at [338, 330] on div "[PERSON_NAME] Anfitrião Digital Airbnb [EMAIL_ADDRESS] [PHONE_NUMBER] Anfitrião…" at bounding box center [360, 332] width 288 height 165
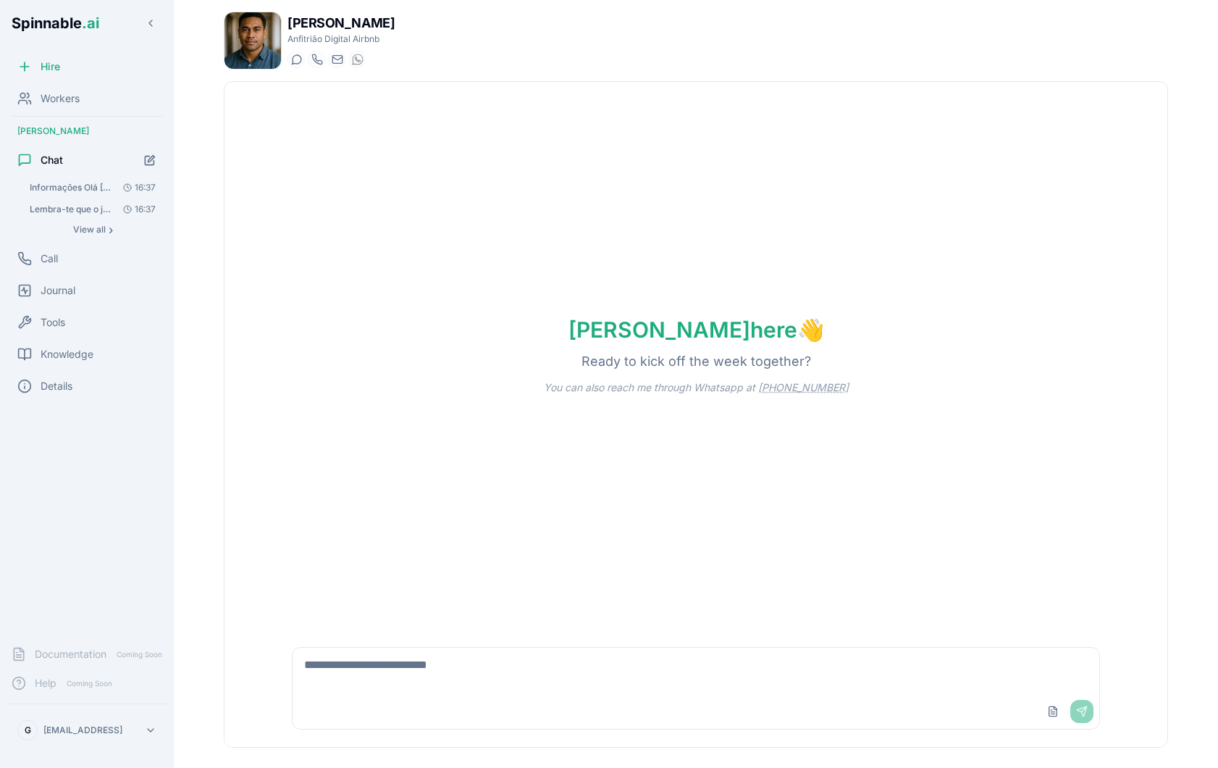
click at [90, 185] on span "Informações Olá [PERSON_NAME] de saber quantas pessoas cabem no jacuzzi na prop…" at bounding box center [71, 188] width 82 height 12
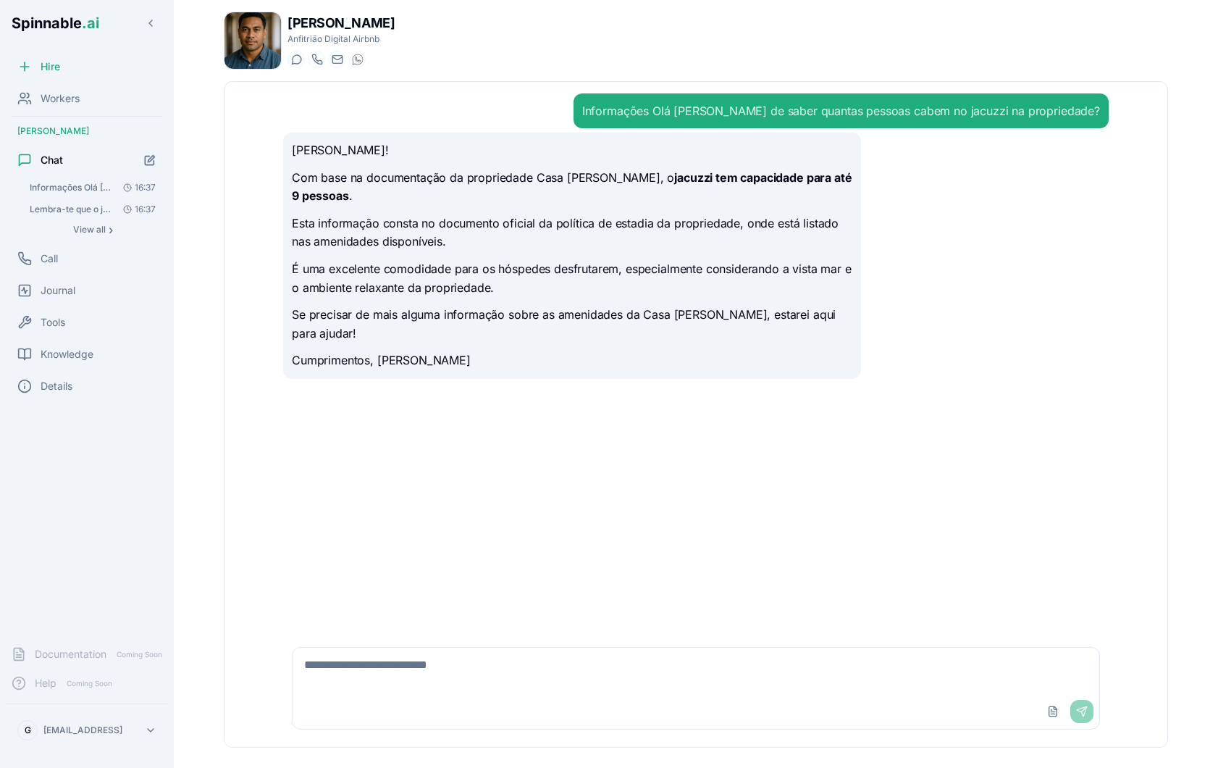
click at [438, 674] on textarea at bounding box center [696, 671] width 807 height 46
click at [285, 280] on div "Informações Olá [PERSON_NAME] de saber quantas pessoas cabem no jacuzzi na prop…" at bounding box center [696, 414] width 943 height 665
click at [381, 695] on div "Upload File Send" at bounding box center [696, 711] width 807 height 35
click at [348, 643] on div "Upload File Send" at bounding box center [696, 688] width 826 height 100
click at [313, 680] on textarea at bounding box center [696, 671] width 807 height 46
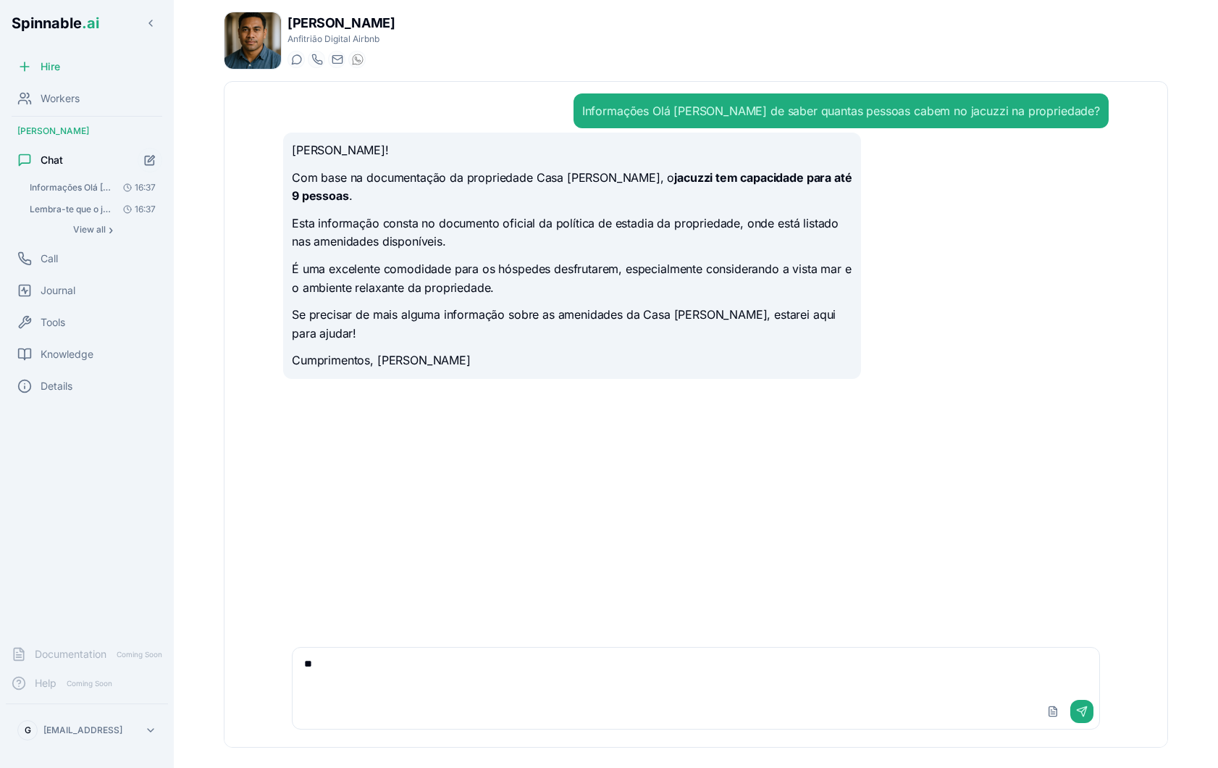
type textarea "*"
click at [162, 162] on button "Start new chat" at bounding box center [150, 160] width 26 height 26
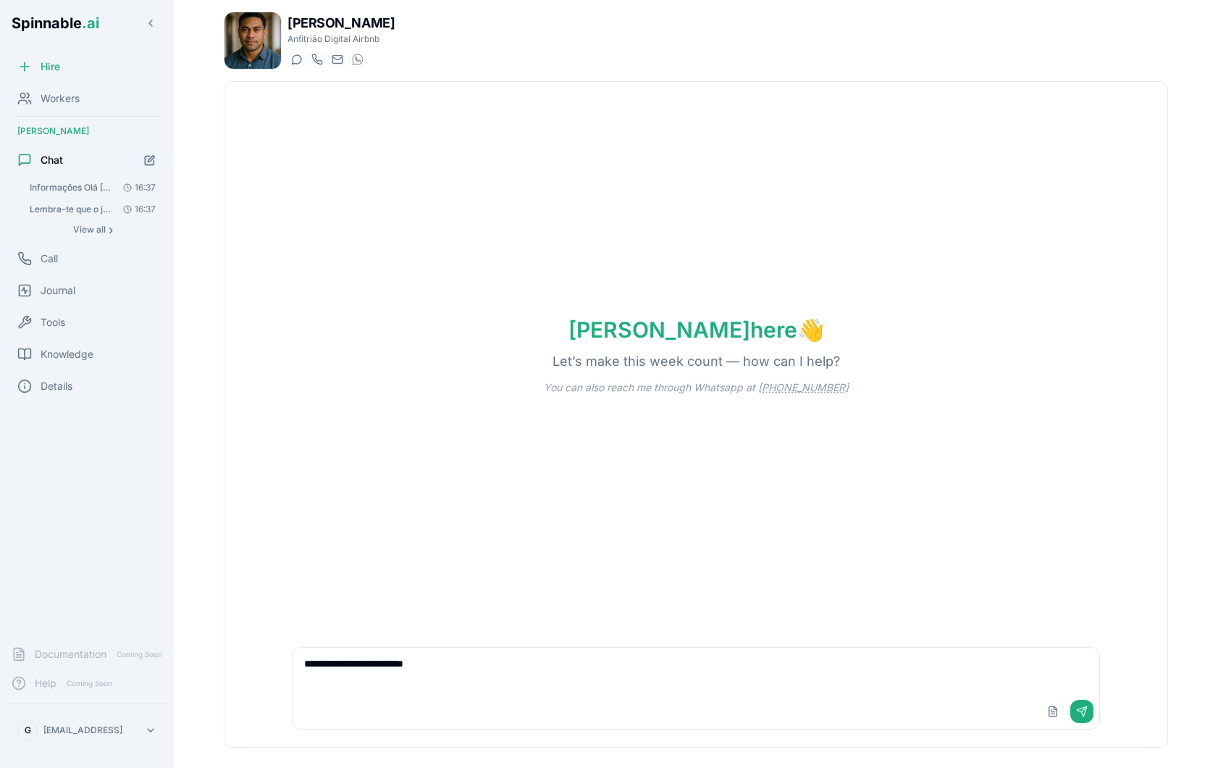
click at [462, 668] on textarea "**********" at bounding box center [696, 671] width 807 height 46
click at [469, 666] on textarea "**********" at bounding box center [696, 671] width 807 height 46
click at [515, 666] on textarea "**********" at bounding box center [696, 671] width 807 height 46
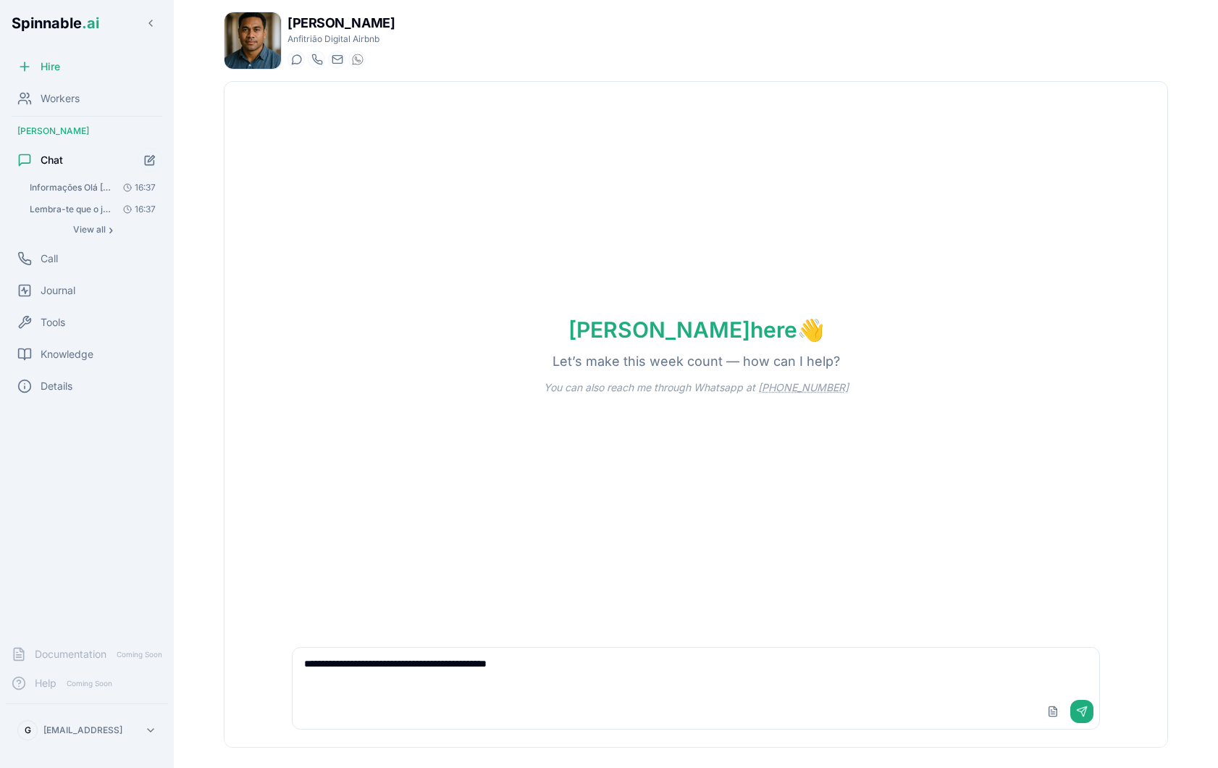
click at [602, 670] on textarea "**********" at bounding box center [696, 671] width 807 height 46
type textarea "**********"
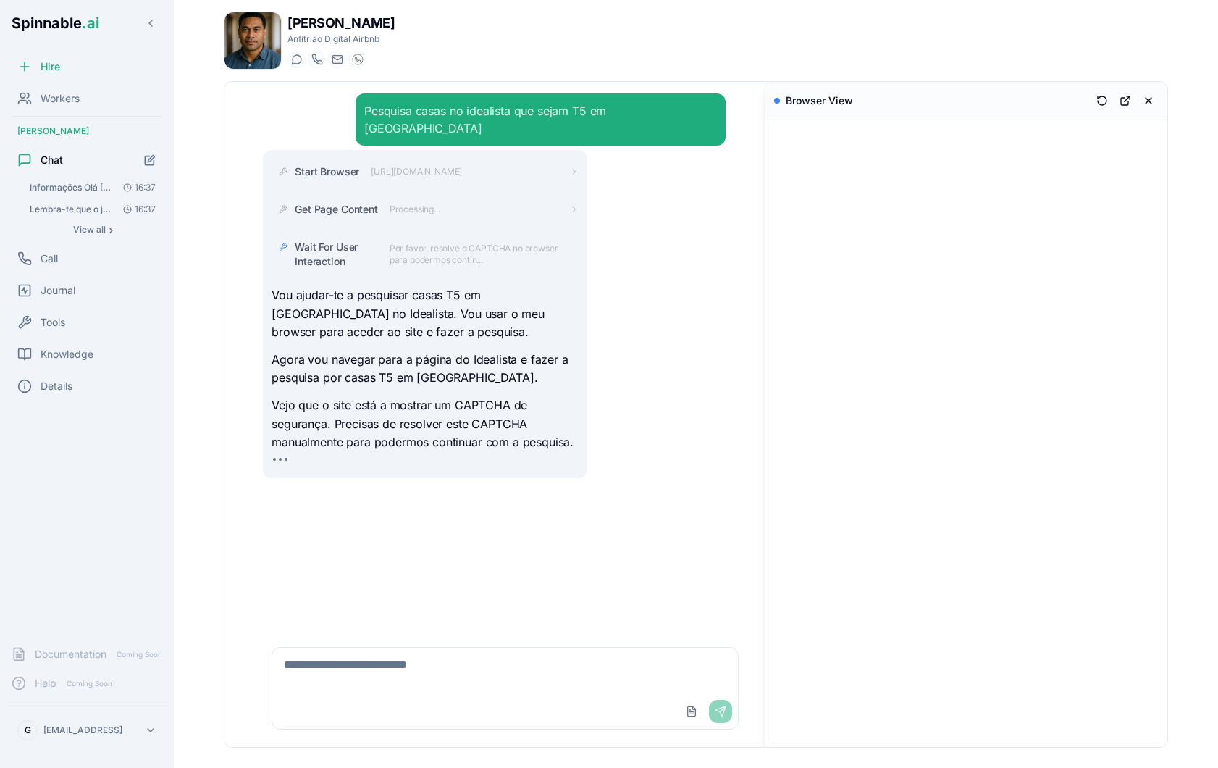
drag, startPoint x: 792, startPoint y: 254, endPoint x: 652, endPoint y: 268, distance: 140.5
click at [652, 268] on div "Pesquisa casas no idealista que sejam T5 em Oeiras Start Browser [URL][DOMAIN_N…" at bounding box center [696, 414] width 943 height 665
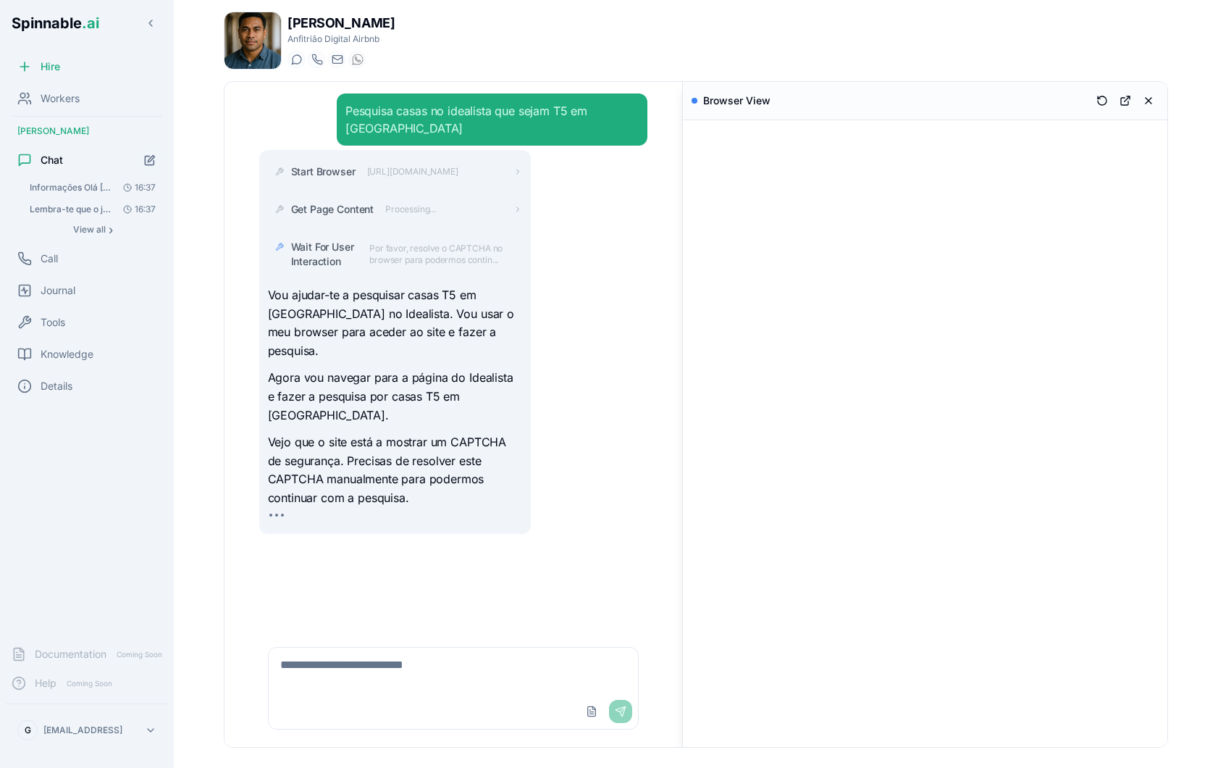
click at [385, 672] on textarea at bounding box center [454, 671] width 370 height 46
type textarea "*"
click at [154, 158] on icon "Start new chat" at bounding box center [151, 158] width 7 height 7
